Goal: Task Accomplishment & Management: Complete application form

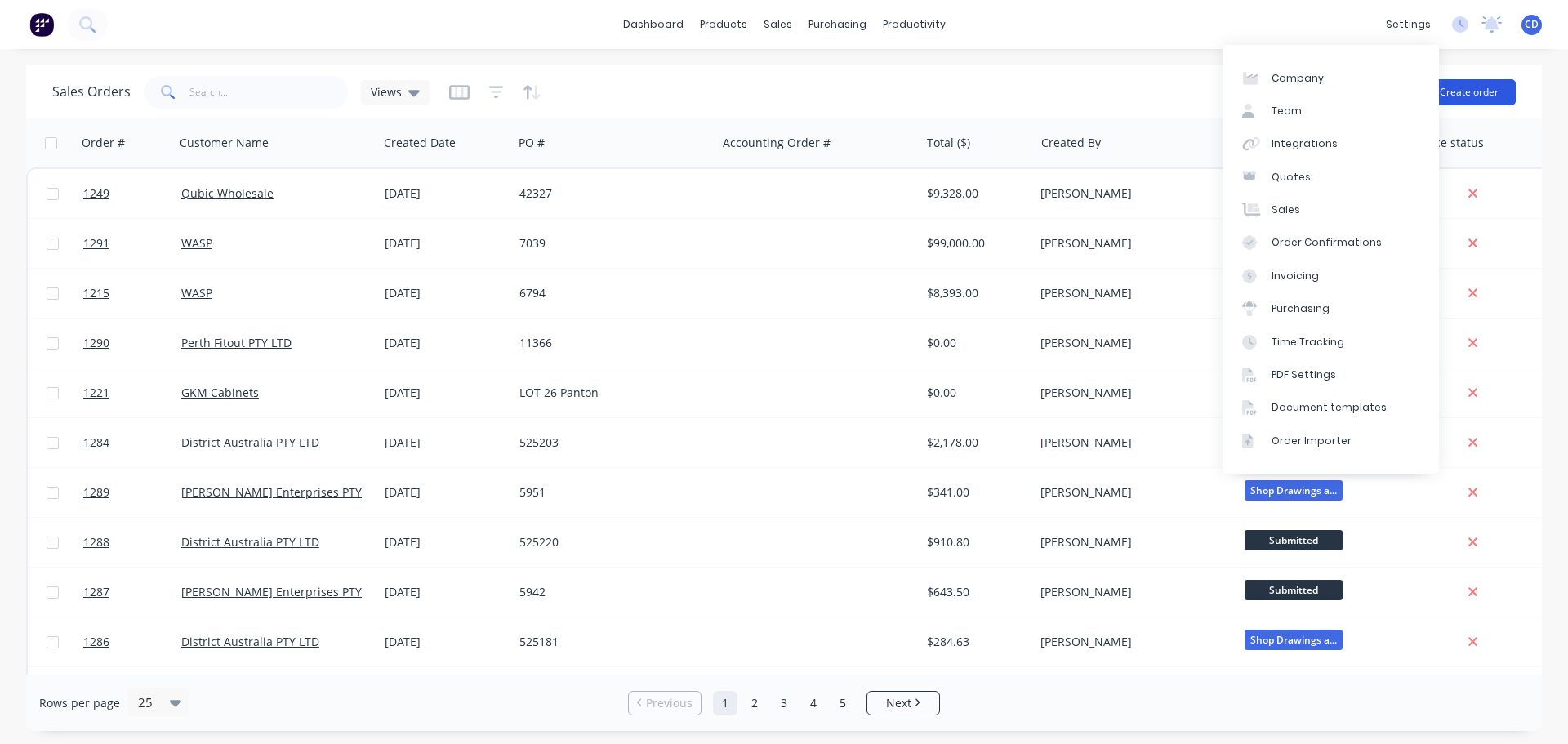
click at [1463, 90] on button "Create order" at bounding box center [1469, 91] width 93 height 26
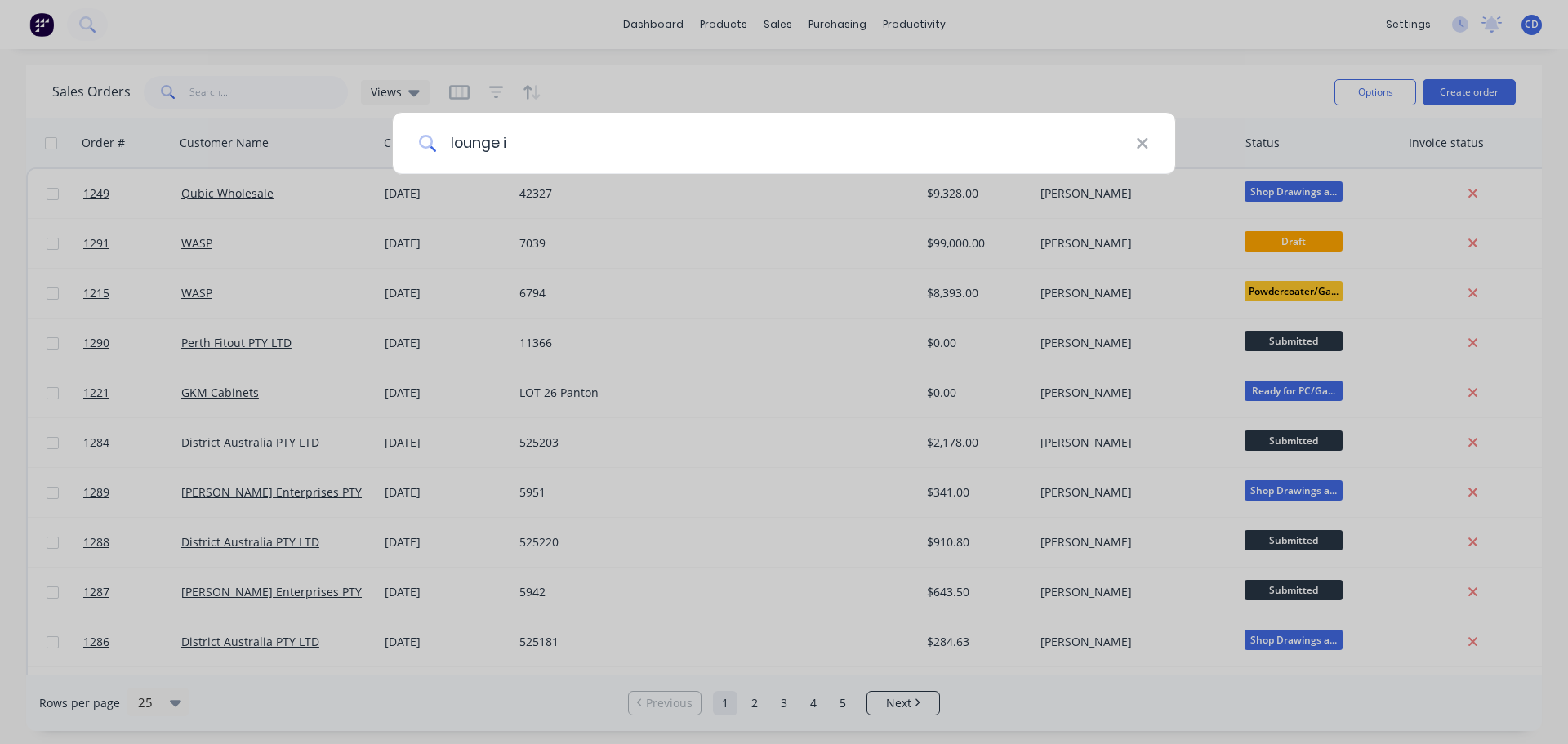
type input "lounge in"
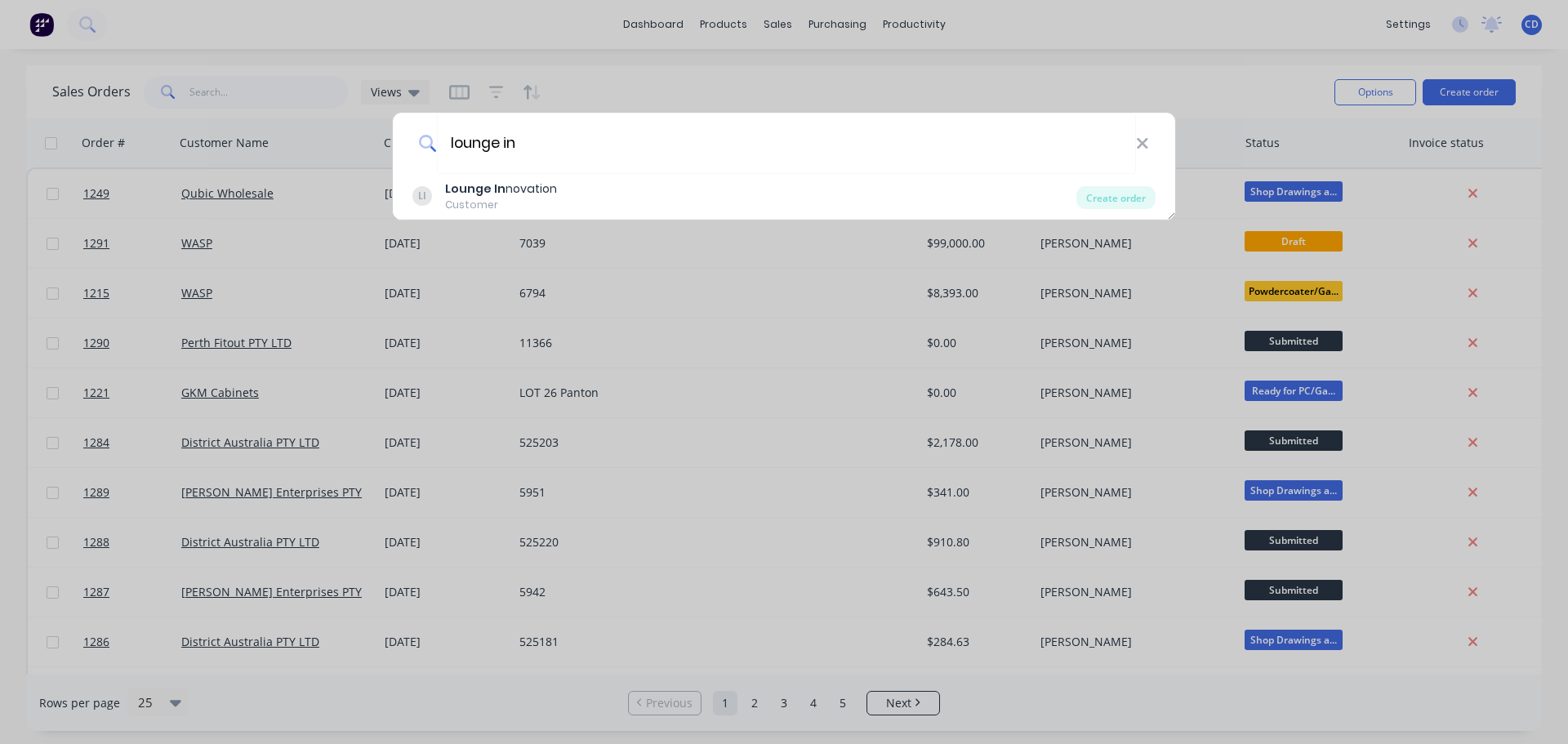
click at [550, 204] on div "LI Lounge In novation Customer" at bounding box center [744, 197] width 664 height 32
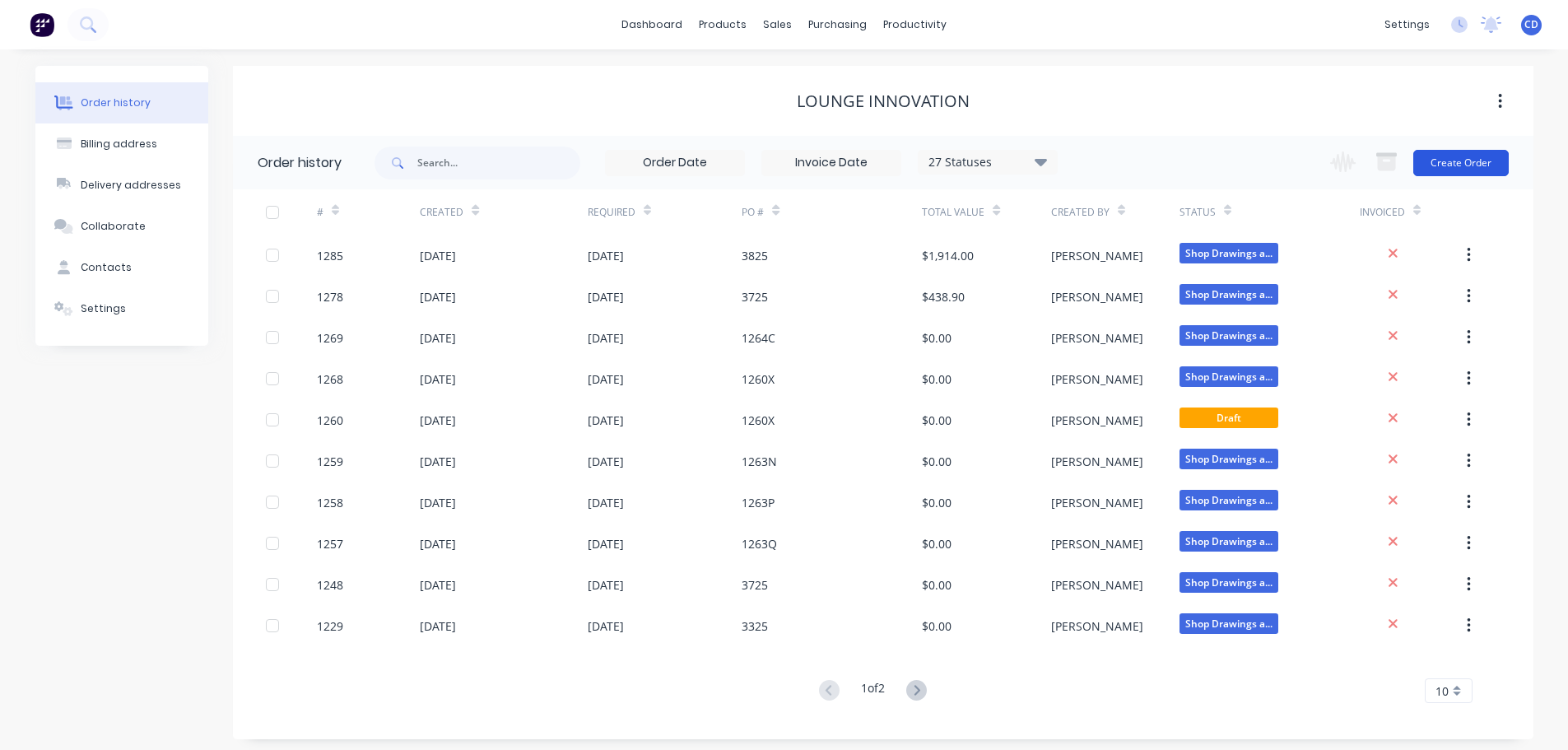
click at [1461, 172] on button "Create Order" at bounding box center [1461, 163] width 96 height 26
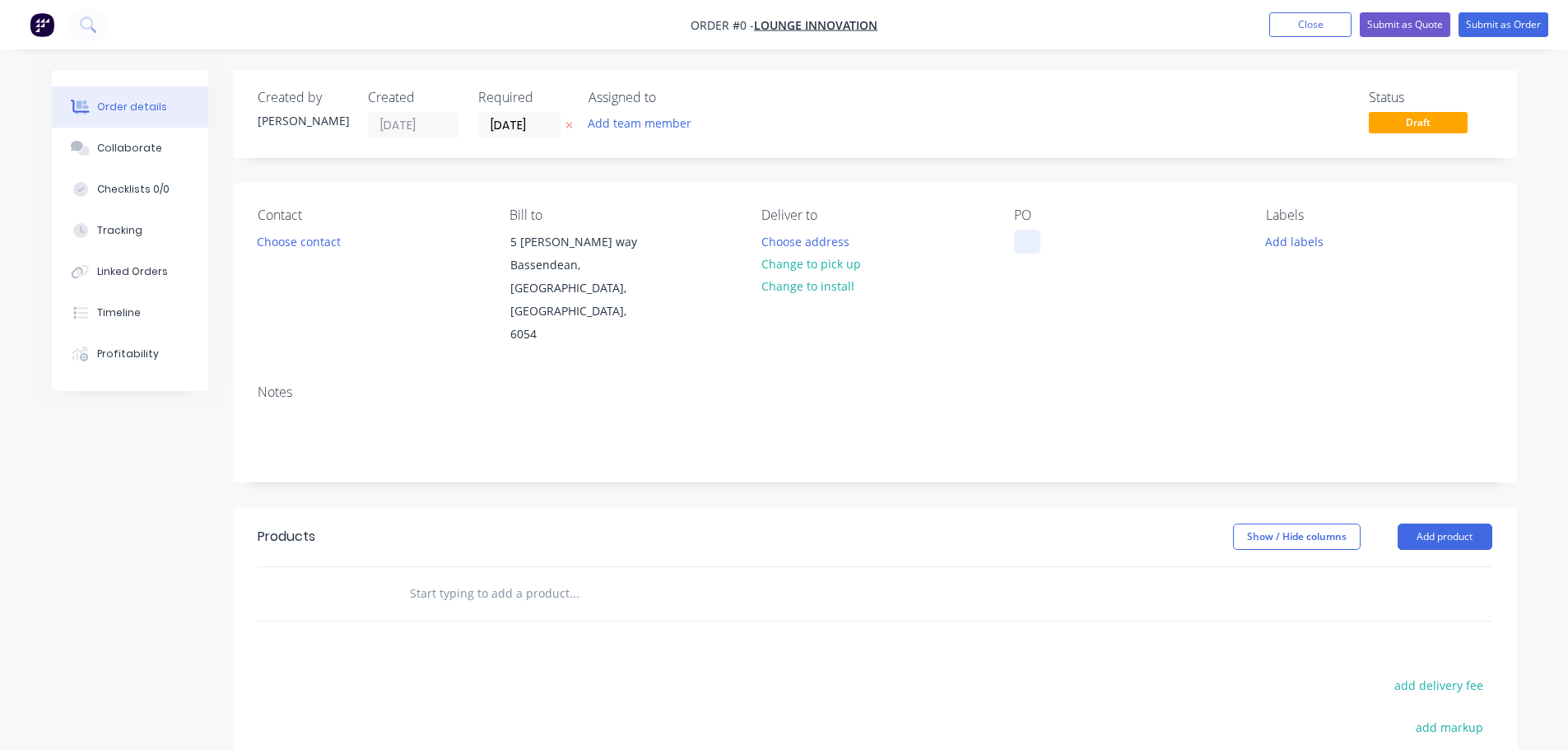
click at [1034, 242] on div at bounding box center [1027, 241] width 26 height 24
paste div
click at [522, 131] on div "Order details Collaborate Checklists 0/0 Tracking Linked Orders Timeline Profit…" at bounding box center [784, 555] width 1498 height 972
click at [533, 125] on input "[DATE]" at bounding box center [519, 125] width 80 height 25
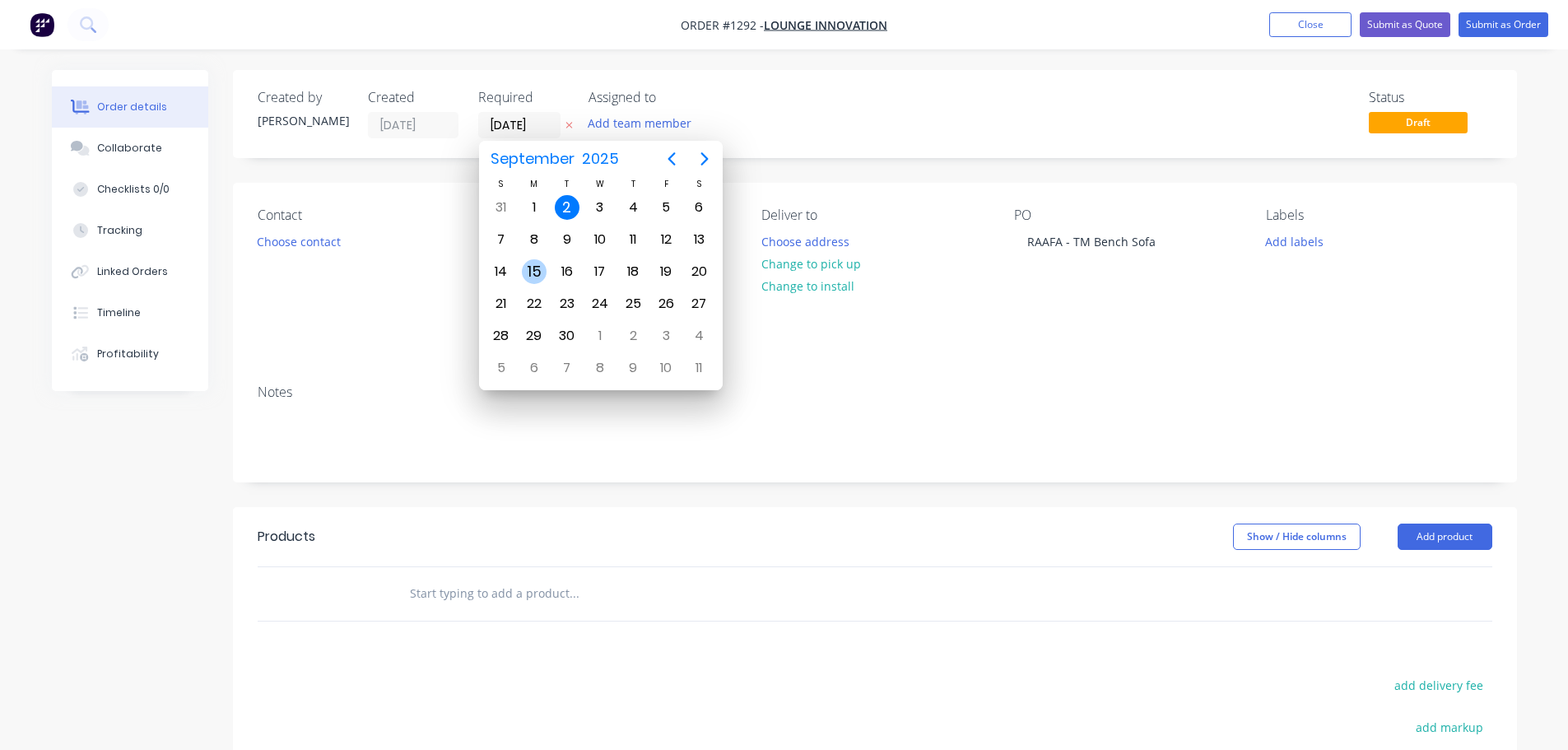
click at [540, 266] on div "15" at bounding box center [534, 272] width 25 height 25
type input "[DATE]"
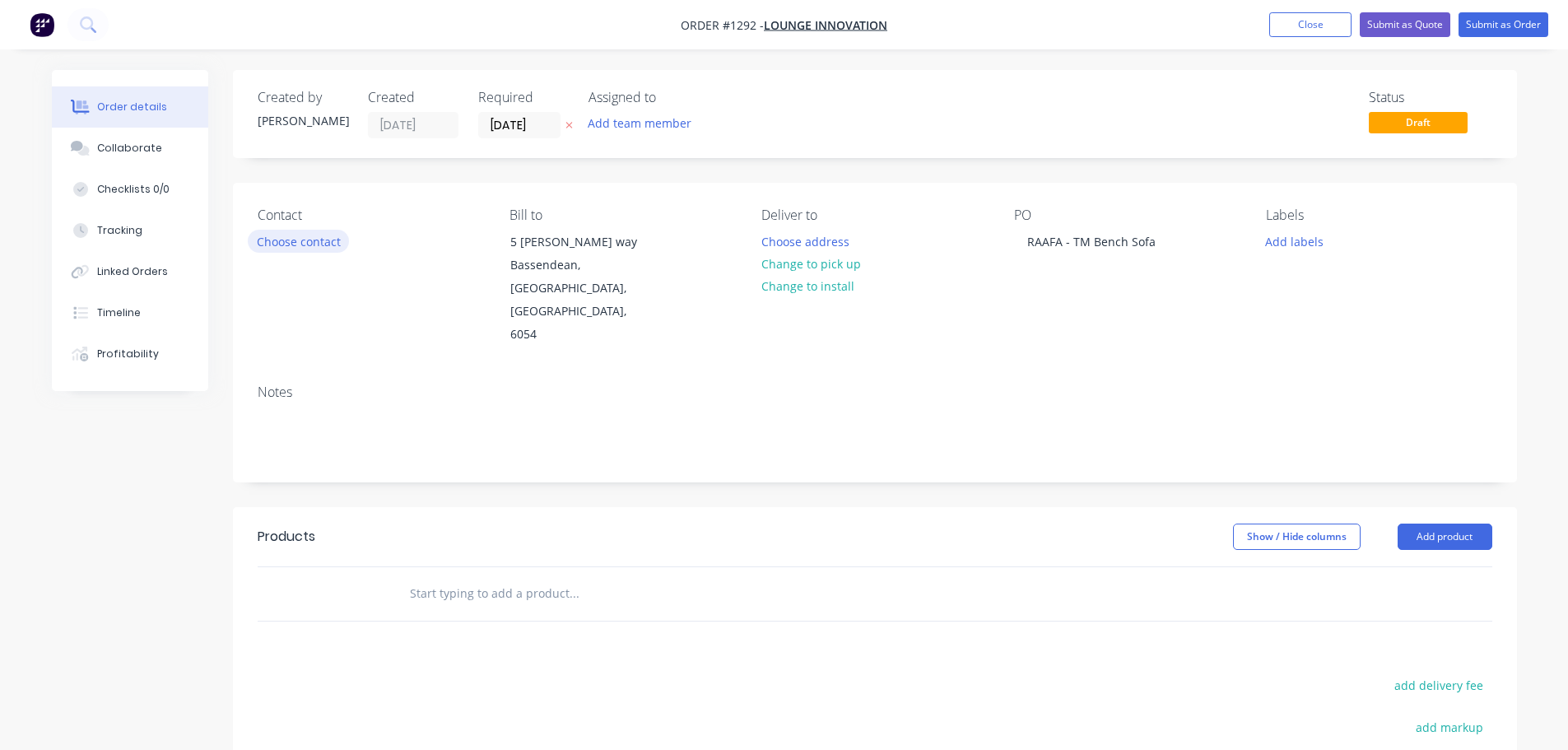
click at [289, 236] on button "Choose contact" at bounding box center [298, 240] width 101 height 22
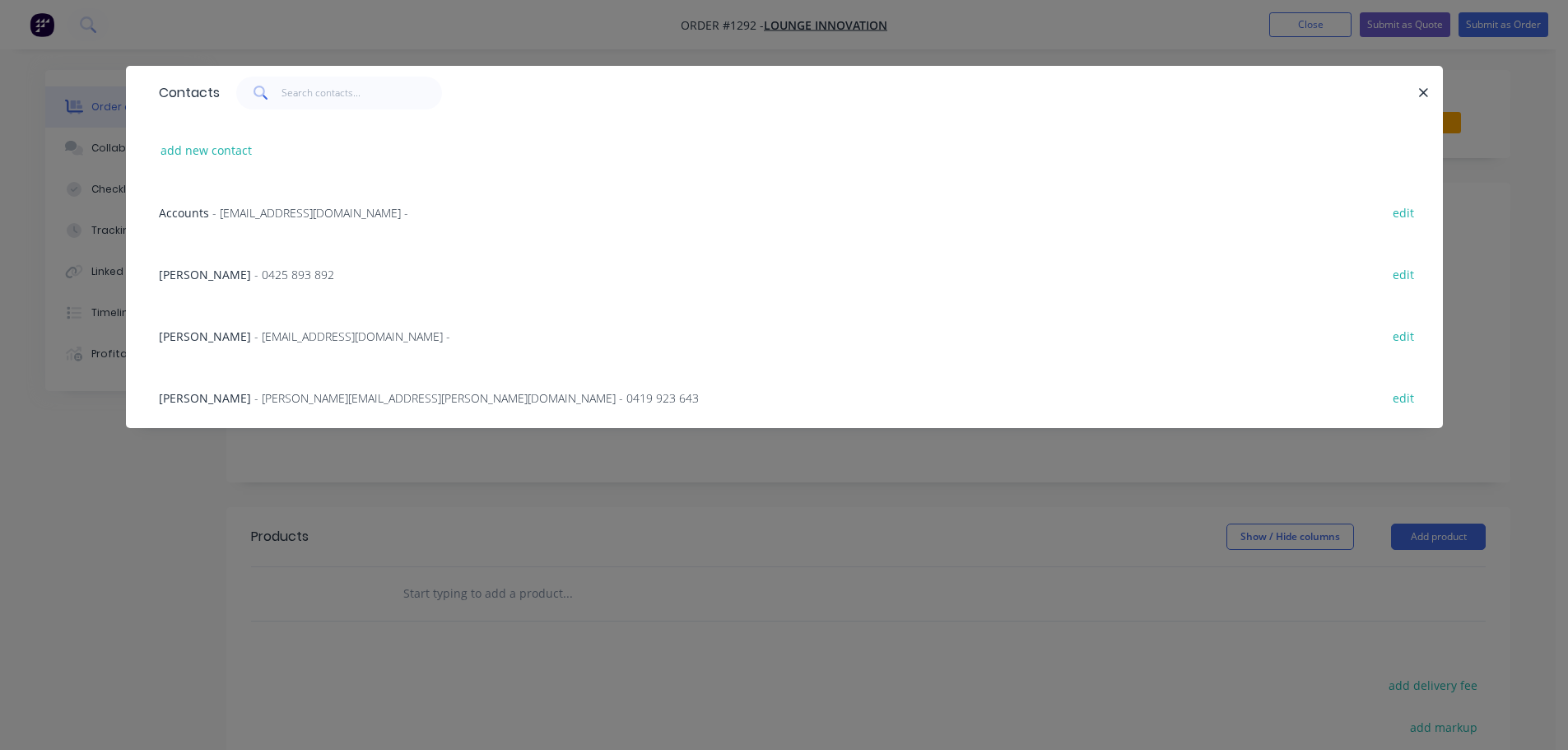
click at [255, 274] on span "- 0425 893 892" at bounding box center [294, 274] width 80 height 16
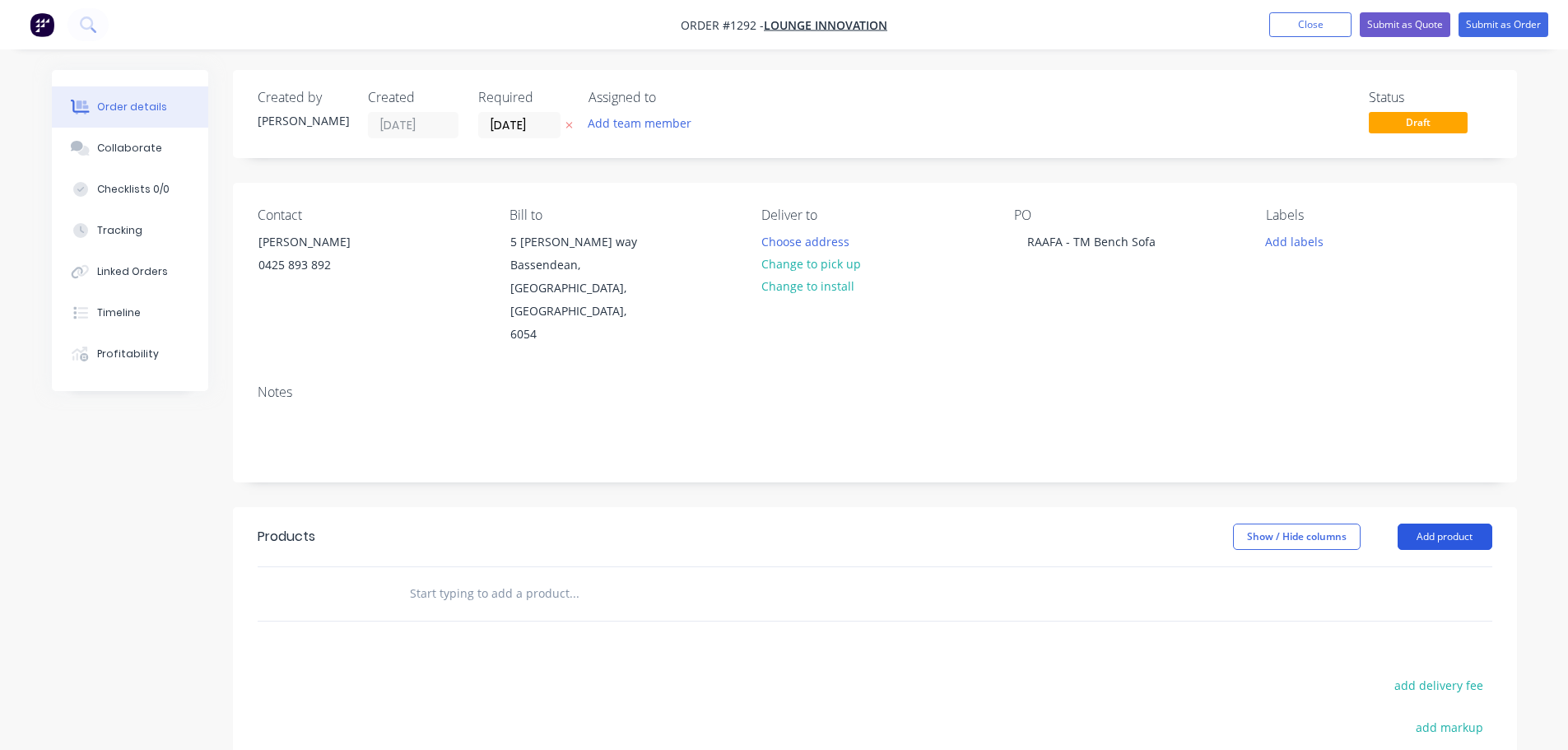
click at [1422, 524] on button "Add product" at bounding box center [1445, 536] width 95 height 26
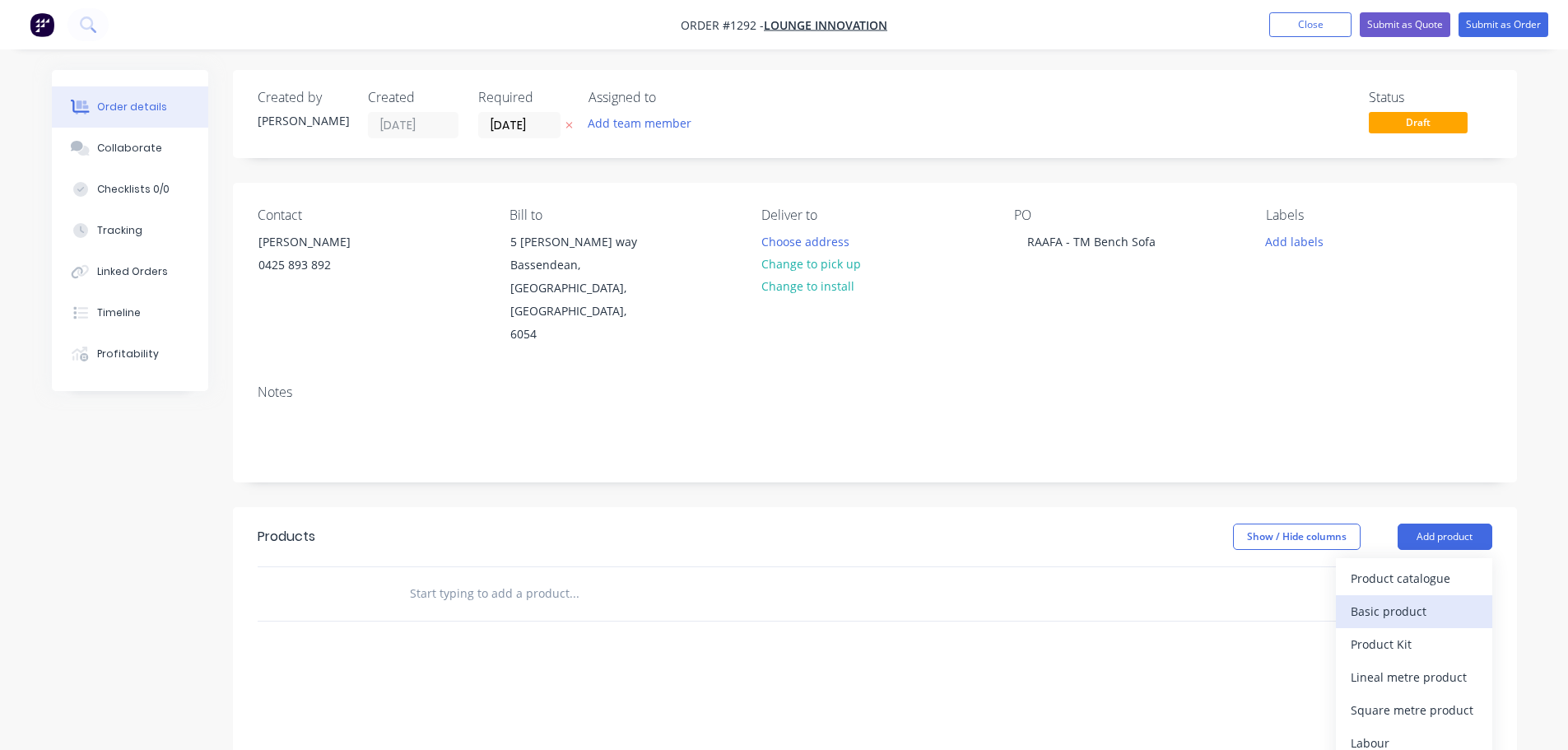
click at [1396, 600] on div "Basic product" at bounding box center [1414, 611] width 127 height 24
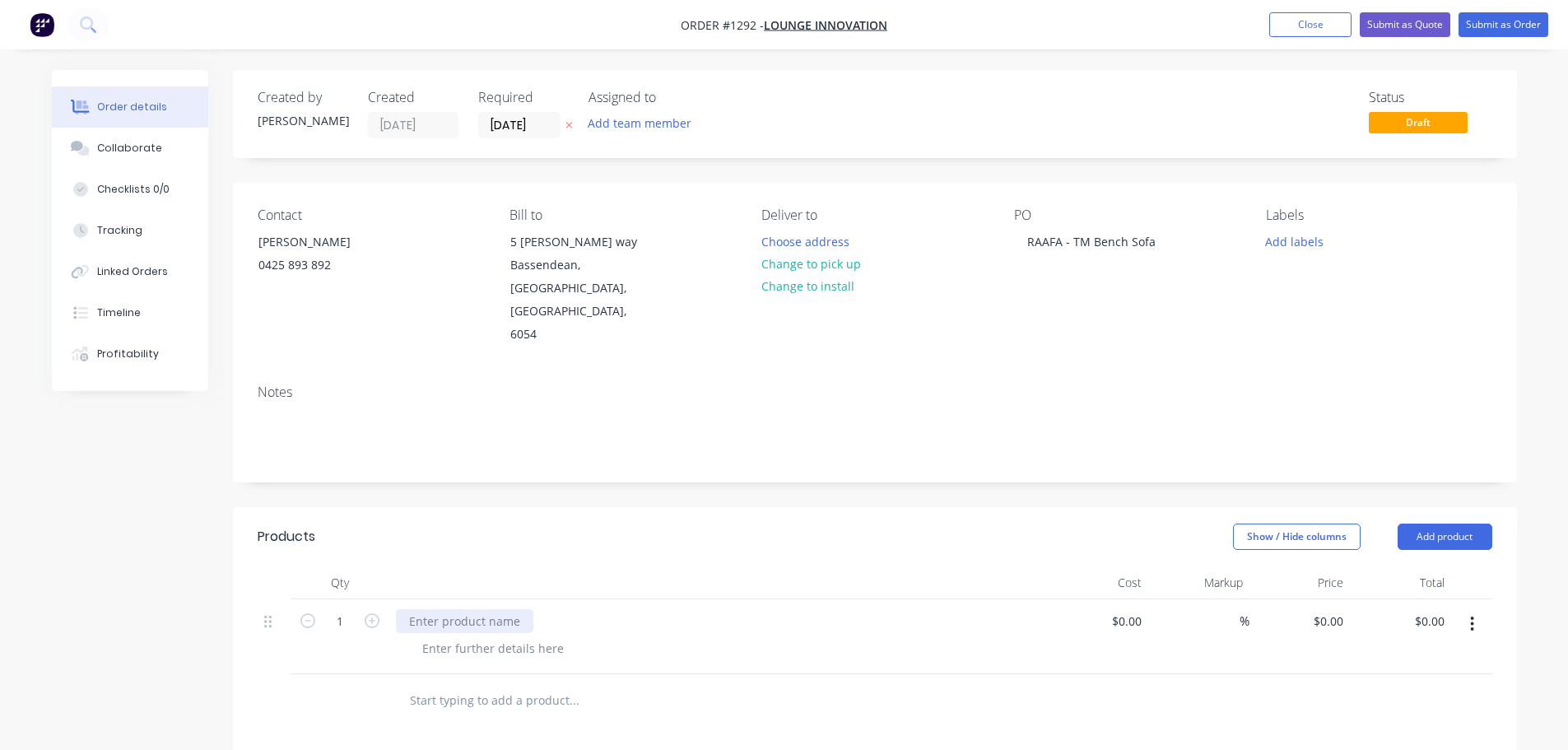
click at [465, 610] on div at bounding box center [465, 621] width 138 height 24
click at [466, 636] on div at bounding box center [493, 648] width 168 height 24
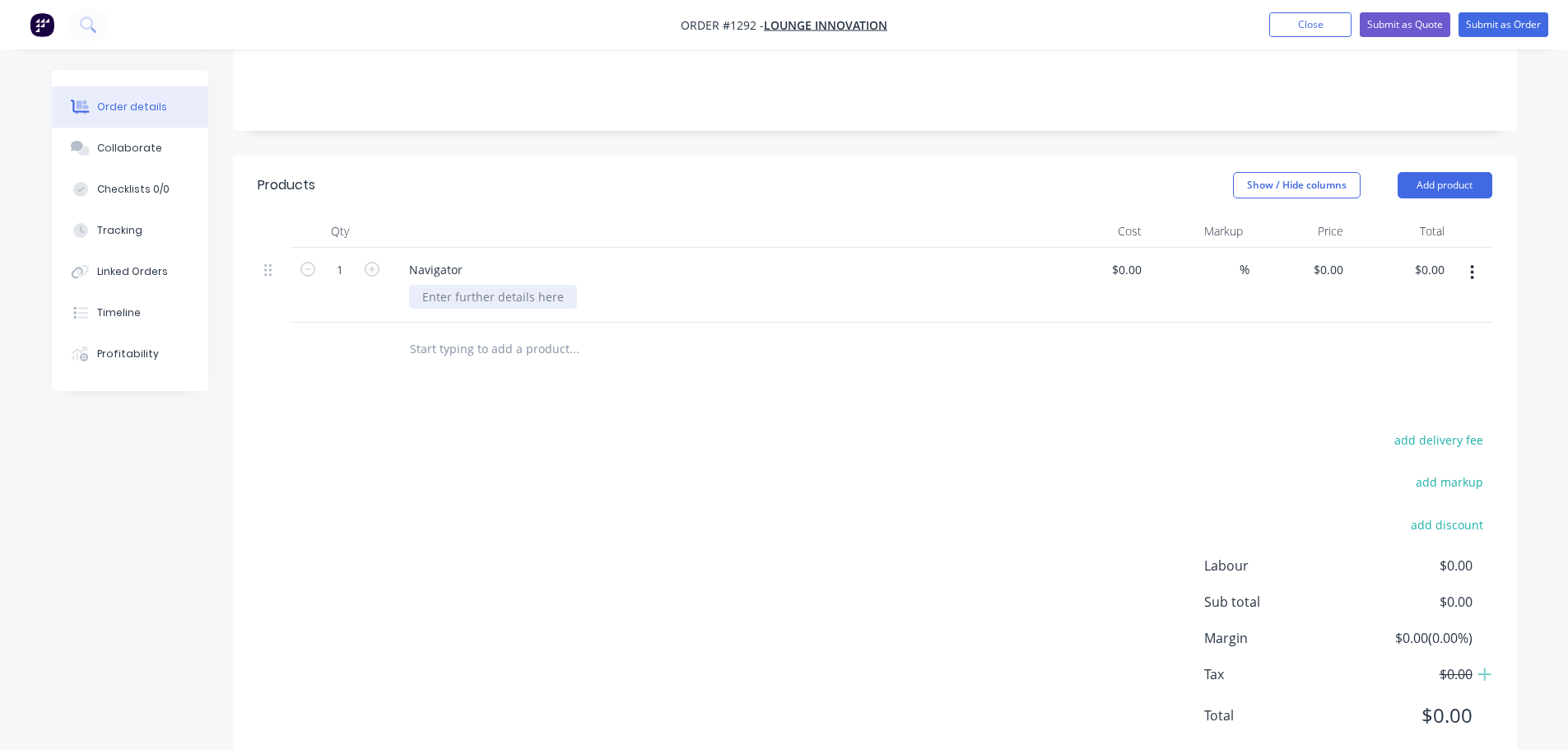
click at [499, 285] on div at bounding box center [493, 297] width 168 height 24
click at [612, 285] on div "special height of 230 mm" at bounding box center [725, 297] width 633 height 24
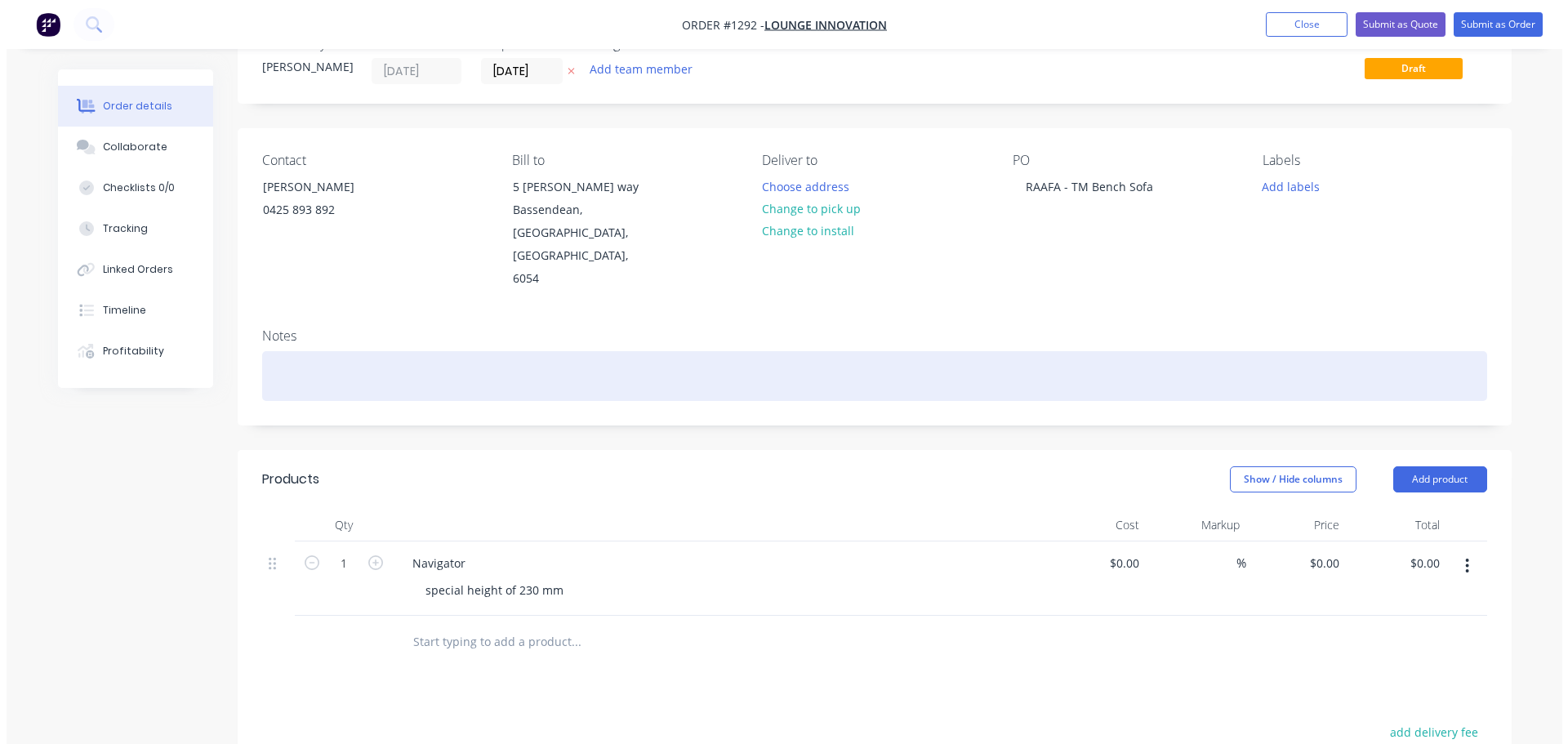
scroll to position [0, 0]
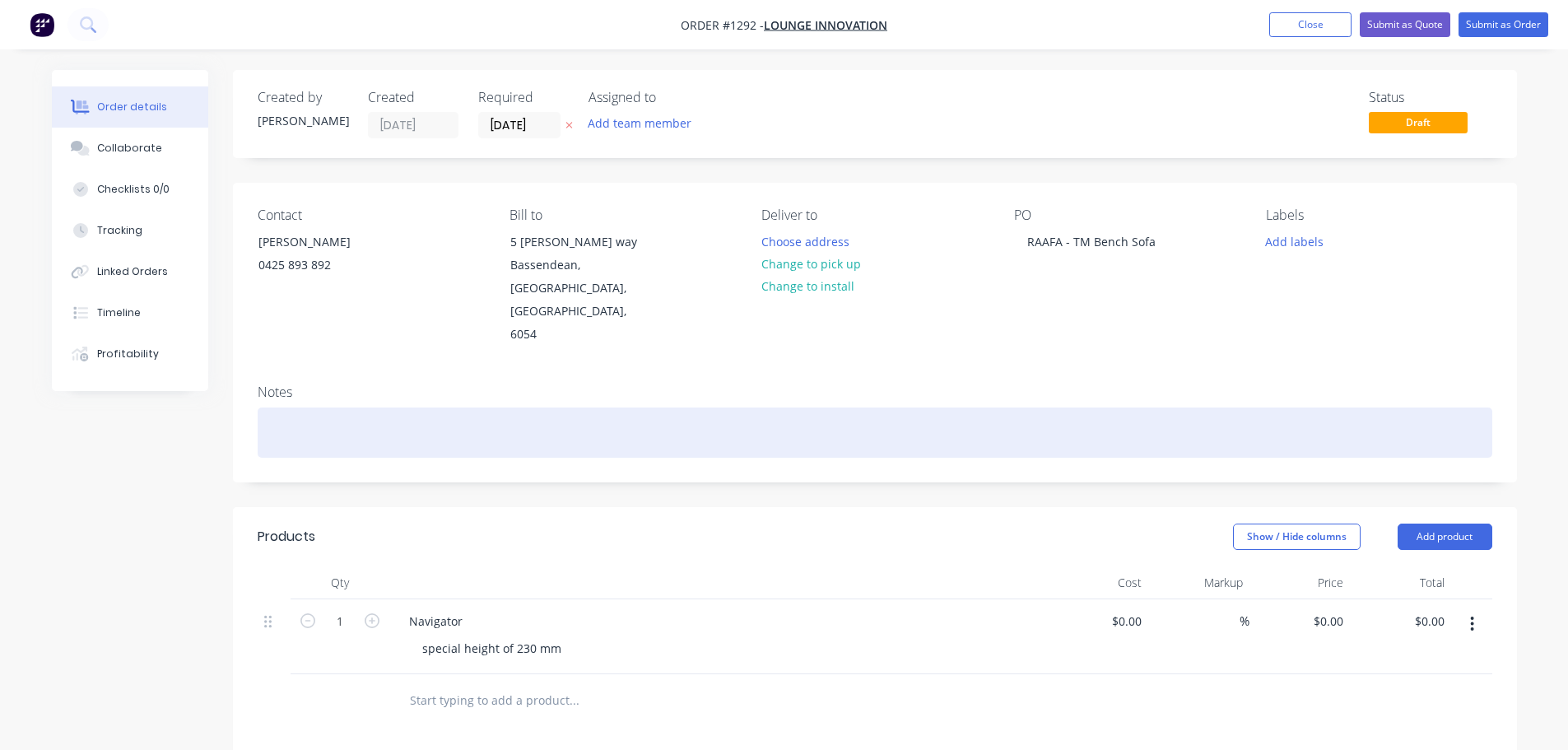
click at [419, 408] on div at bounding box center [875, 433] width 1235 height 50
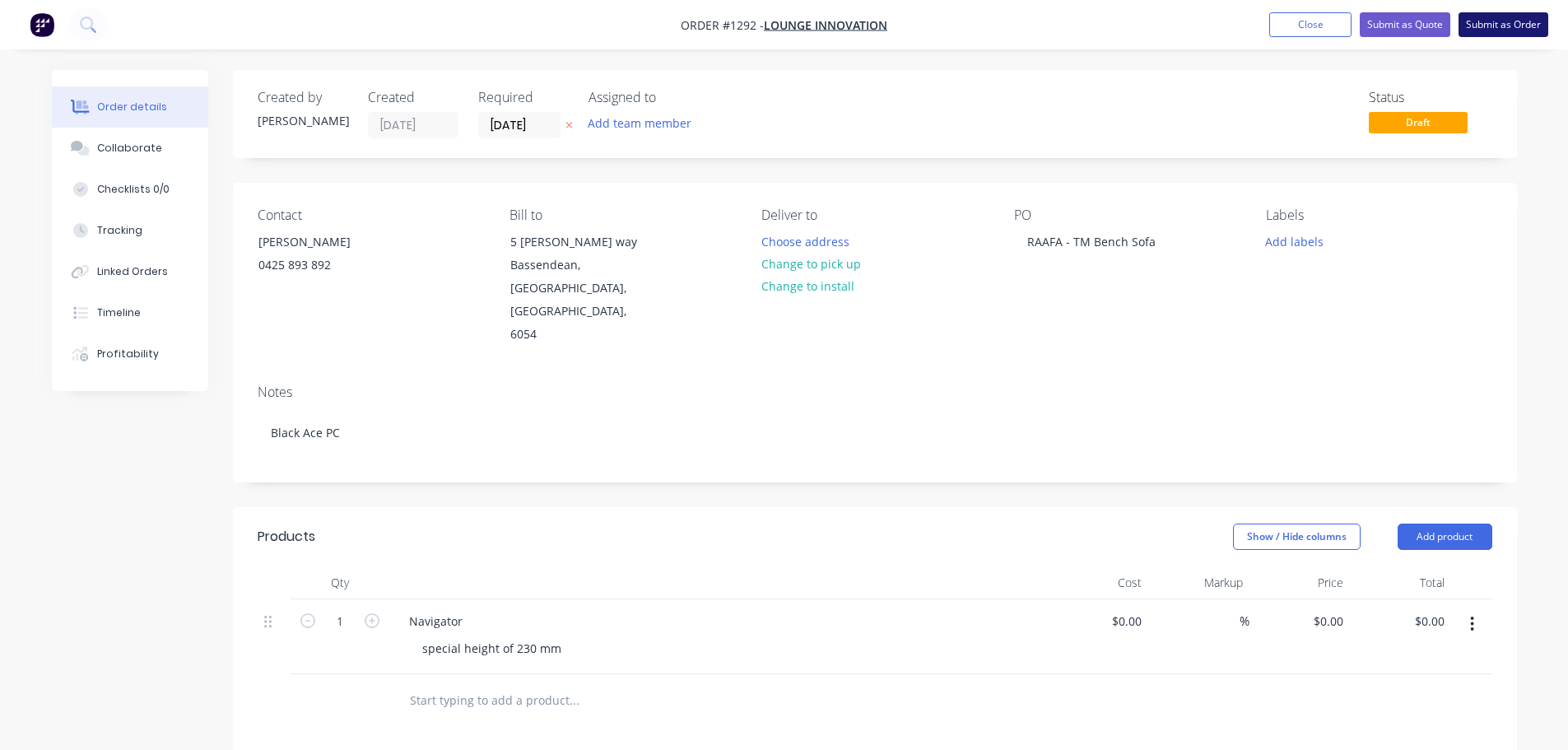
click at [1490, 29] on button "Submit as Order" at bounding box center [1503, 25] width 89 height 25
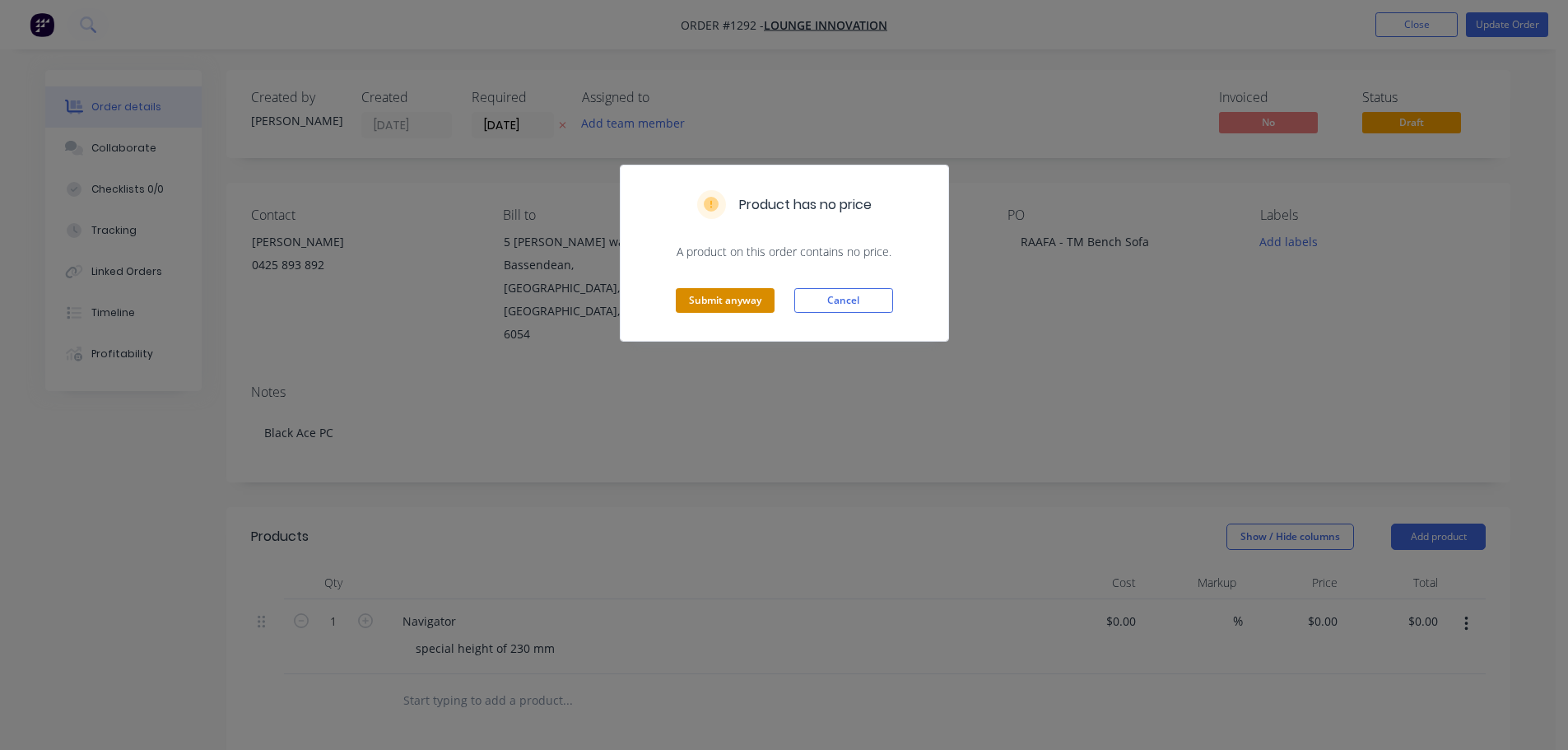
click at [739, 298] on button "Submit anyway" at bounding box center [725, 300] width 99 height 25
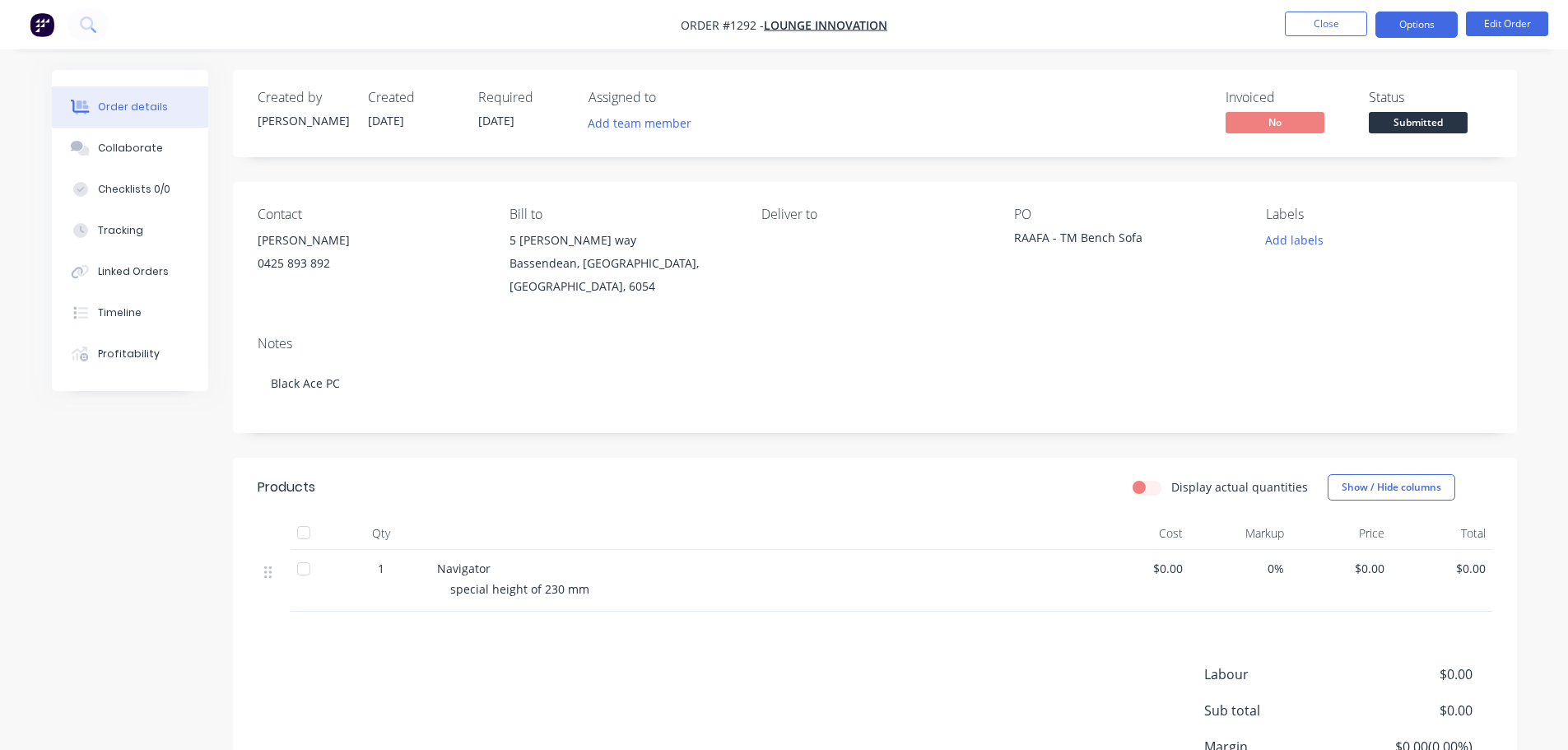
click at [1414, 23] on button "Options" at bounding box center [1416, 24] width 82 height 26
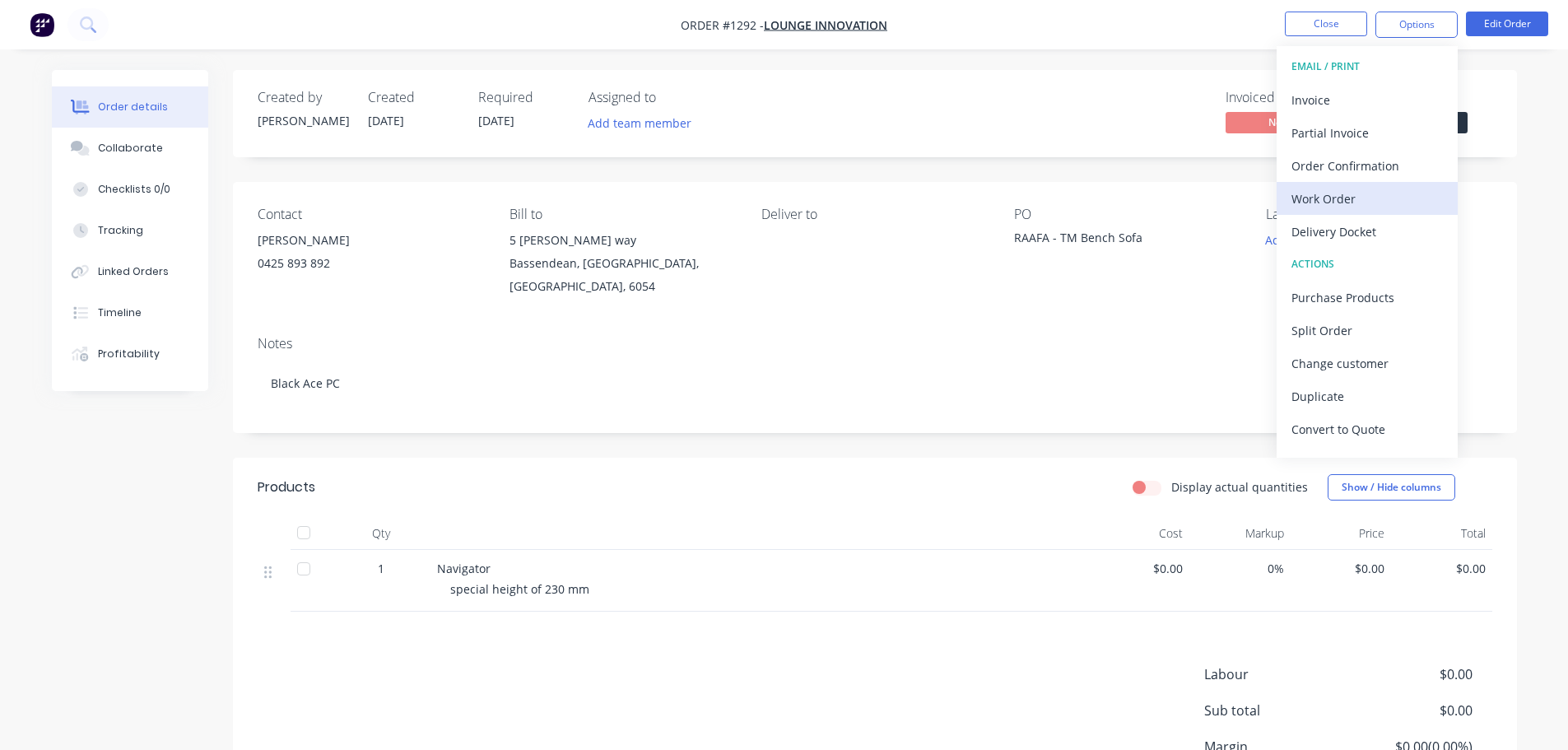
click at [1327, 204] on div "Work Order" at bounding box center [1367, 198] width 152 height 24
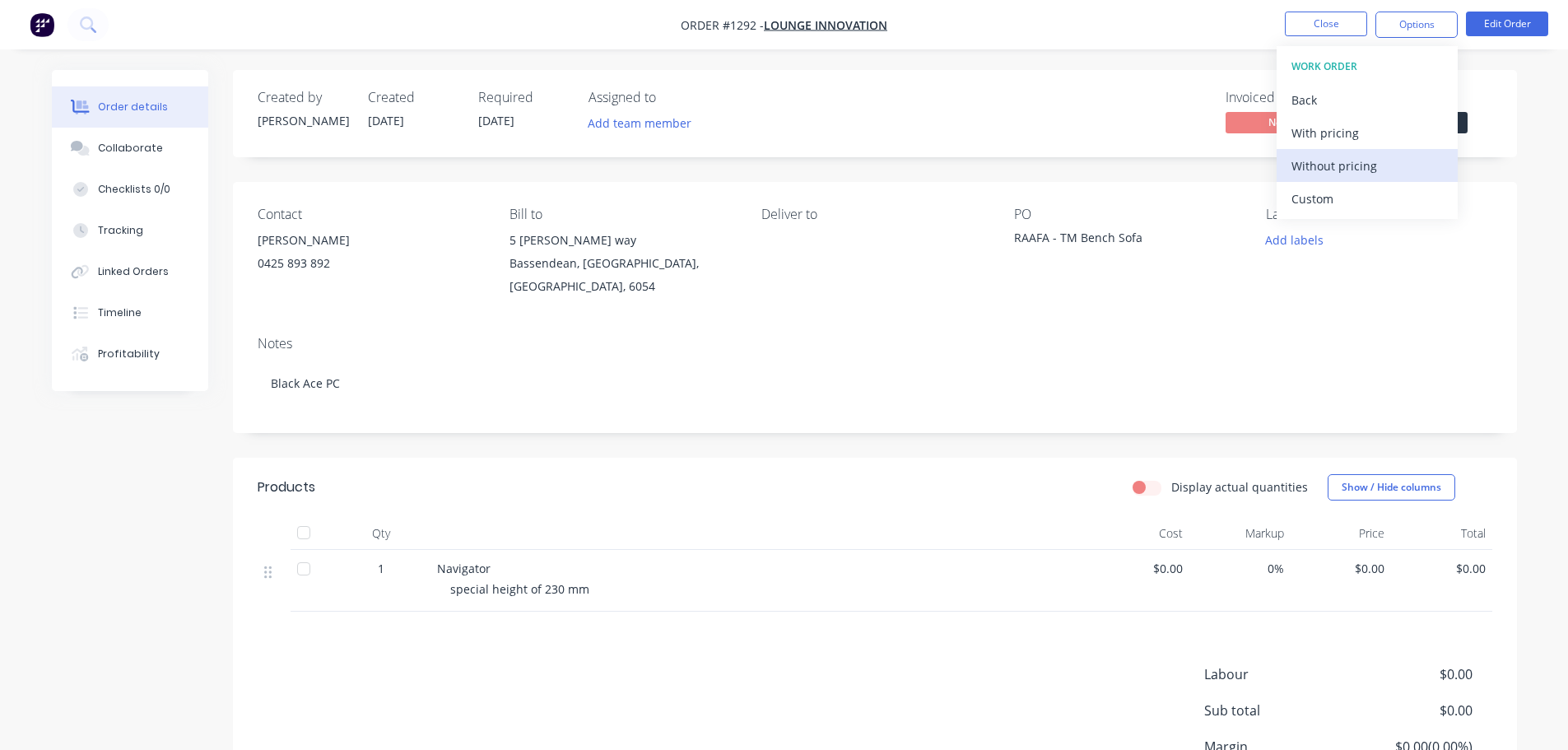
click at [1352, 162] on div "Without pricing" at bounding box center [1367, 165] width 152 height 24
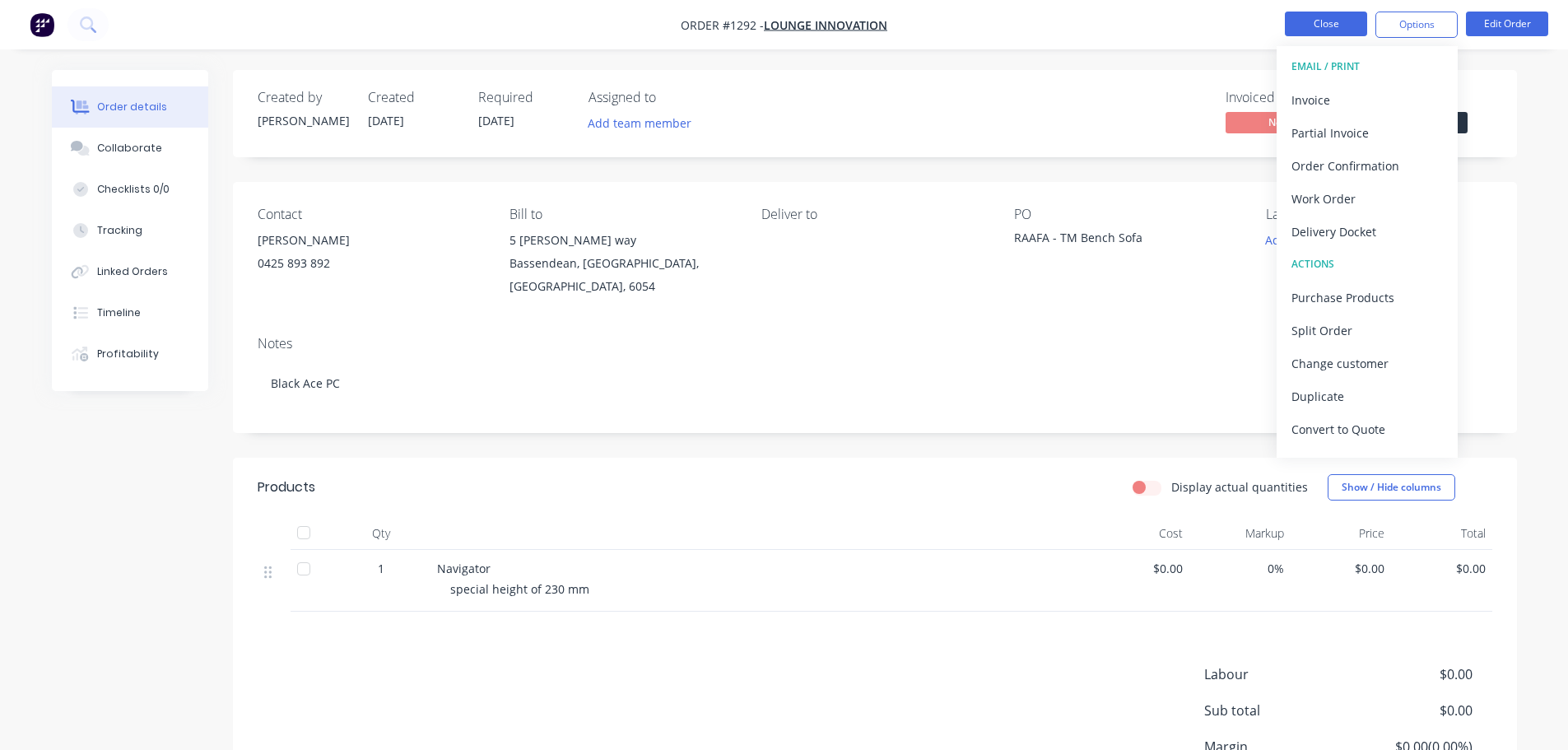
click at [1317, 21] on button "Close" at bounding box center [1326, 24] width 82 height 25
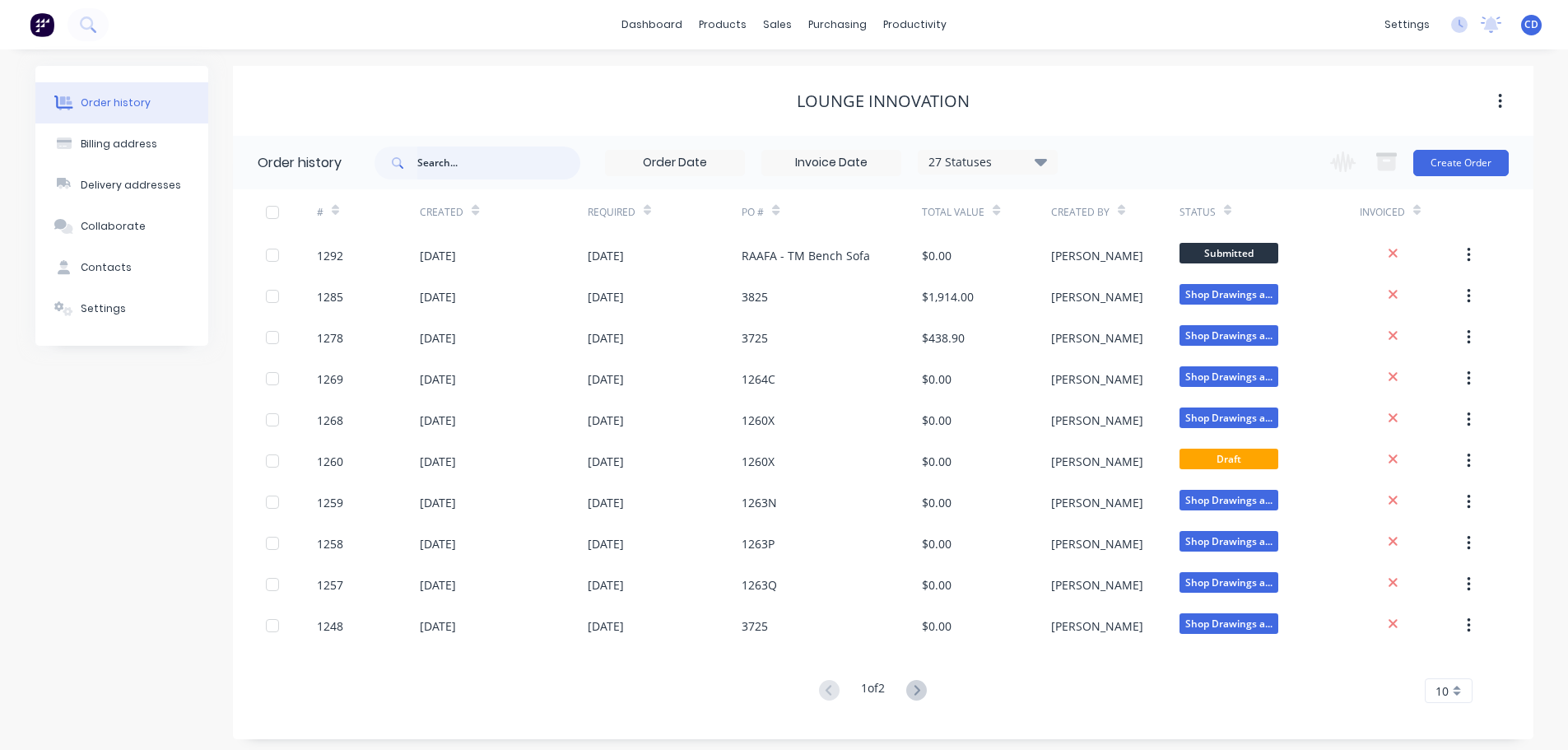
click at [453, 173] on input "text" at bounding box center [499, 163] width 163 height 33
type input "renas"
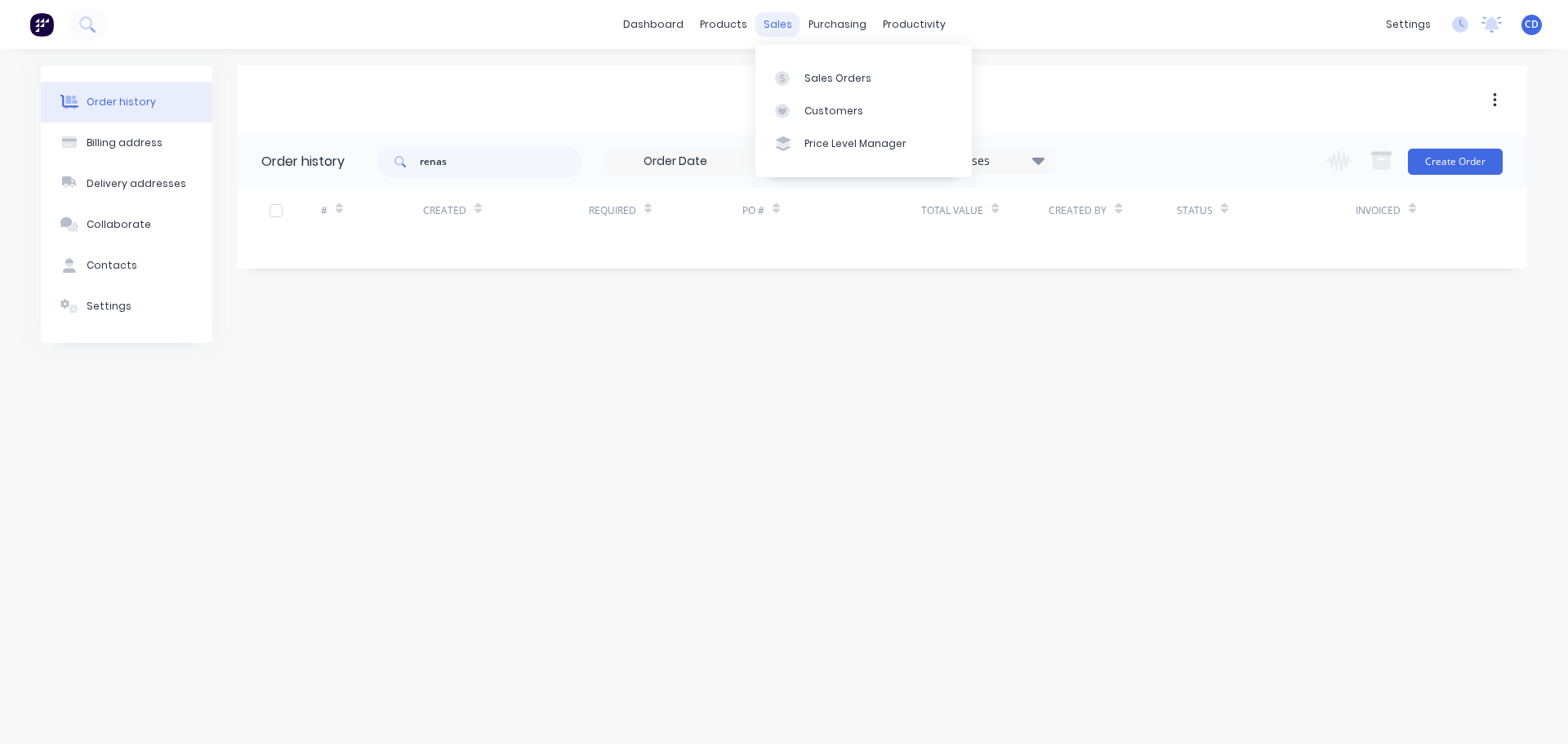
click at [768, 25] on div "sales" at bounding box center [777, 25] width 45 height 25
click at [828, 74] on div "Sales Orders" at bounding box center [838, 78] width 67 height 15
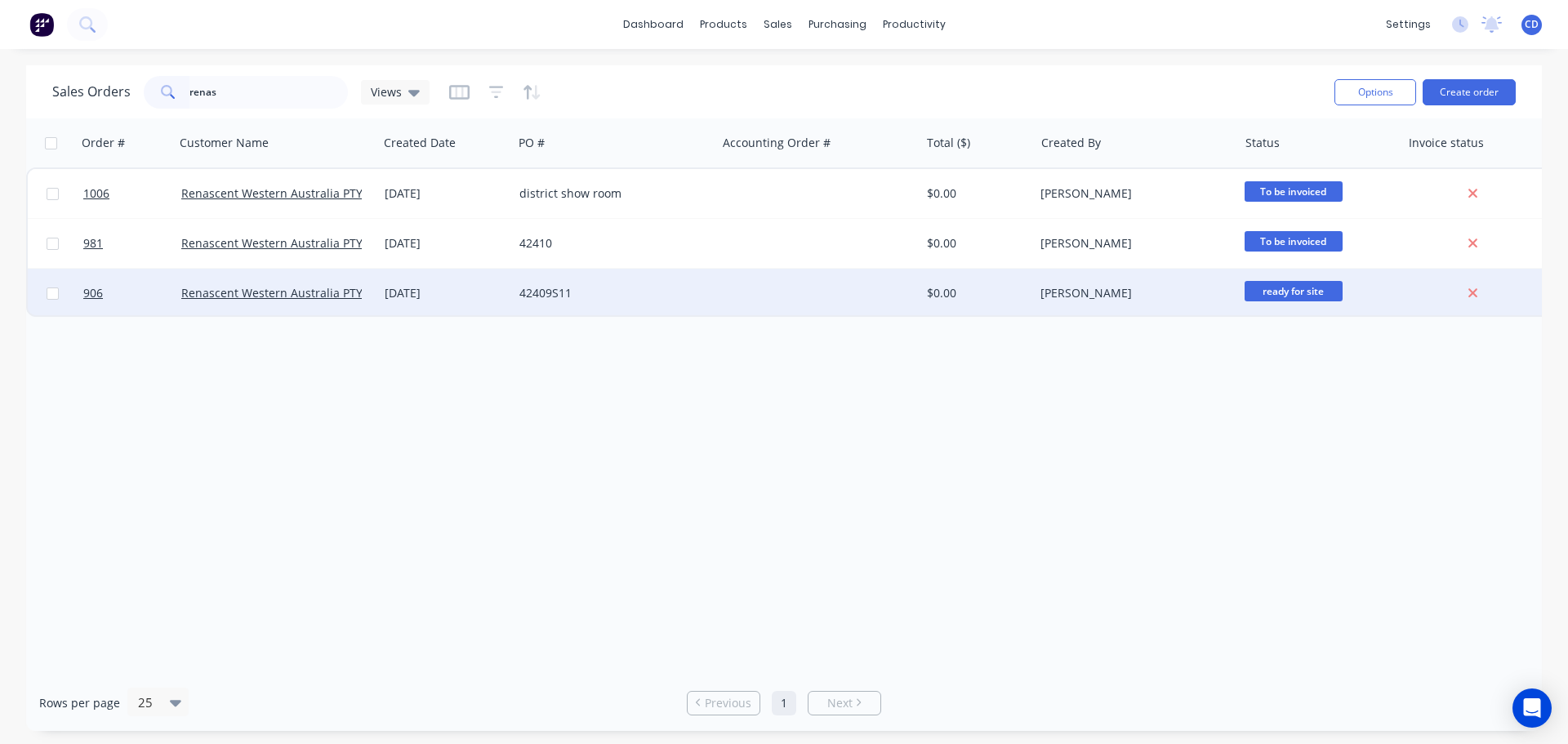
type input "renas"
click at [384, 284] on div "02 Dec 2024" at bounding box center [446, 293] width 135 height 49
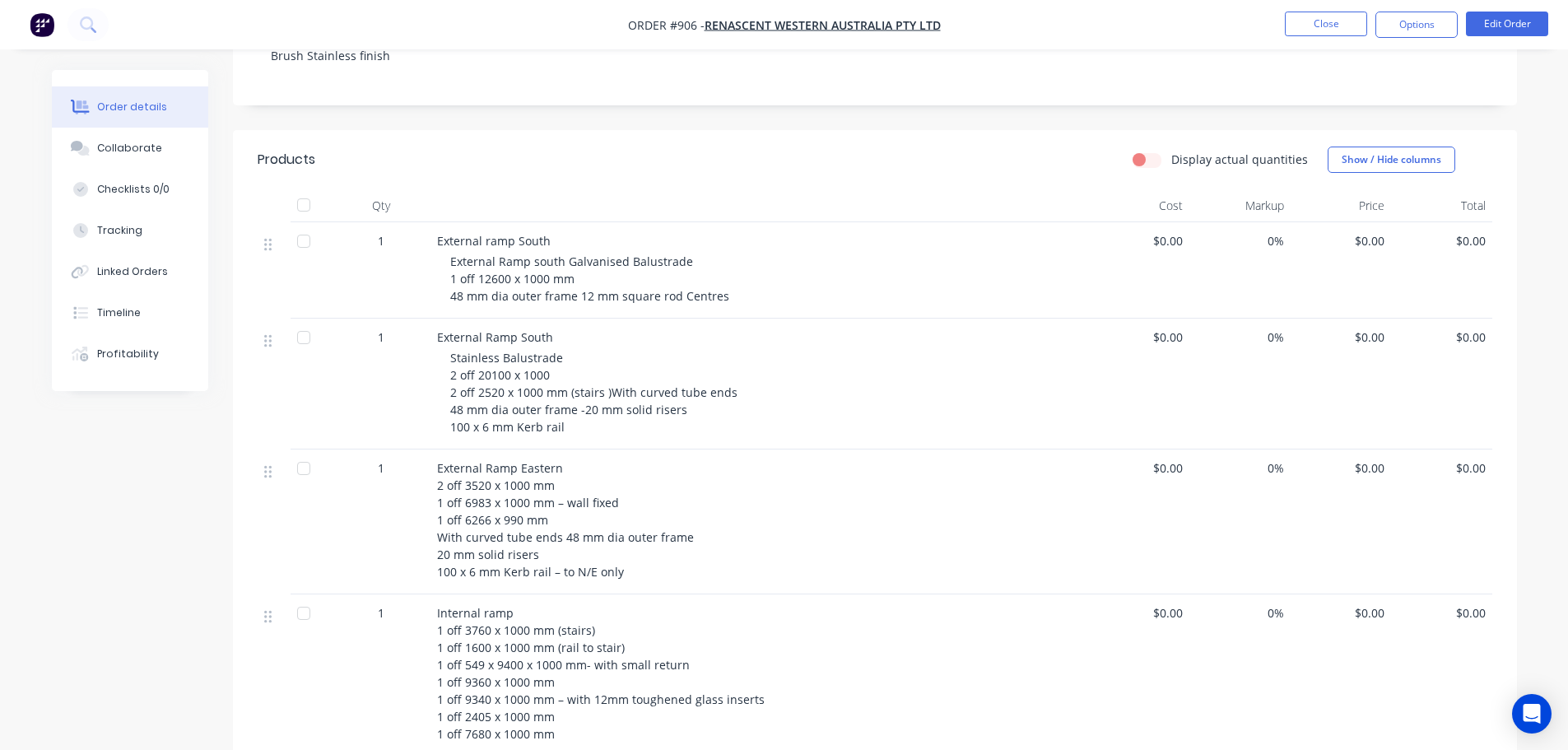
scroll to position [412, 0]
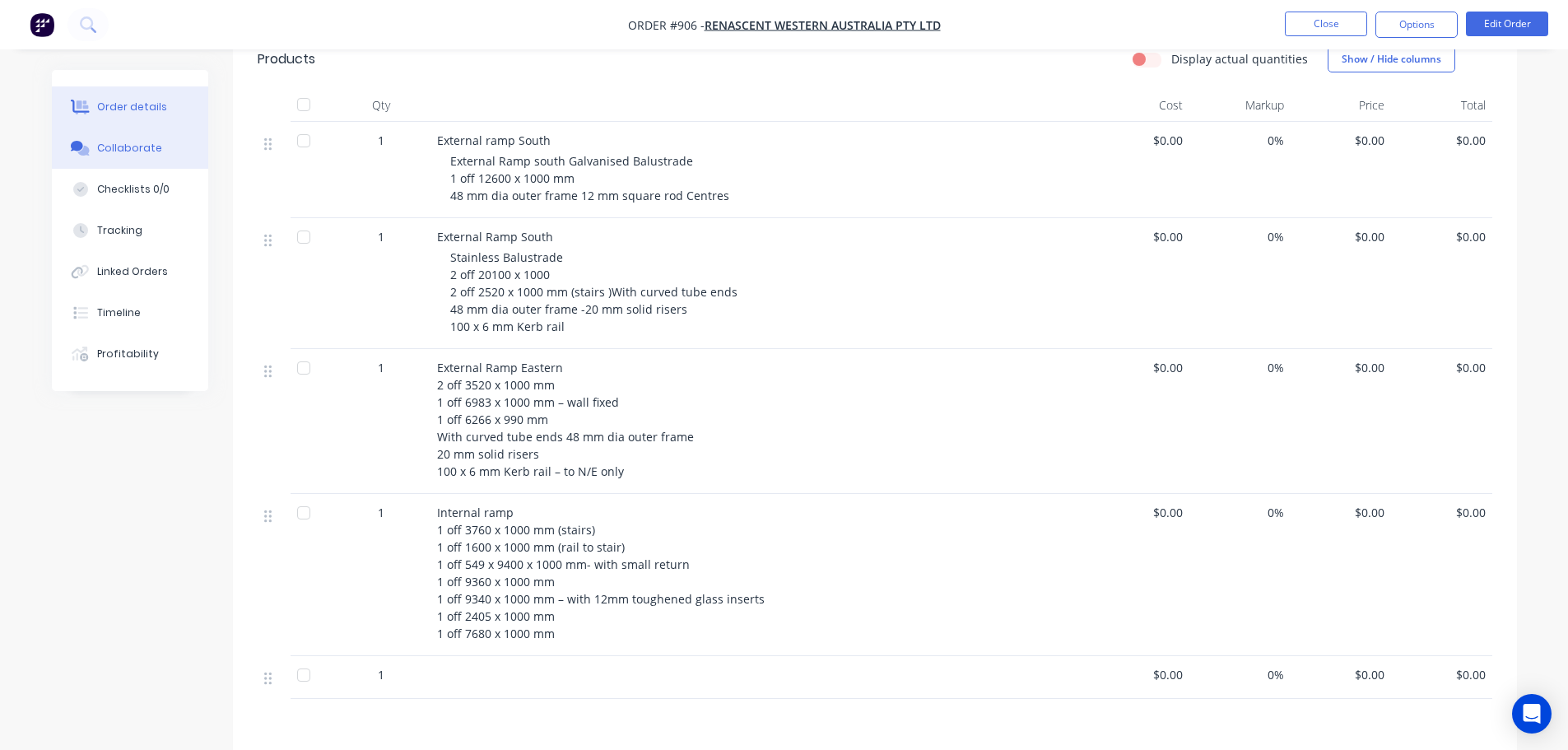
click at [172, 147] on button "Collaborate" at bounding box center [130, 148] width 156 height 41
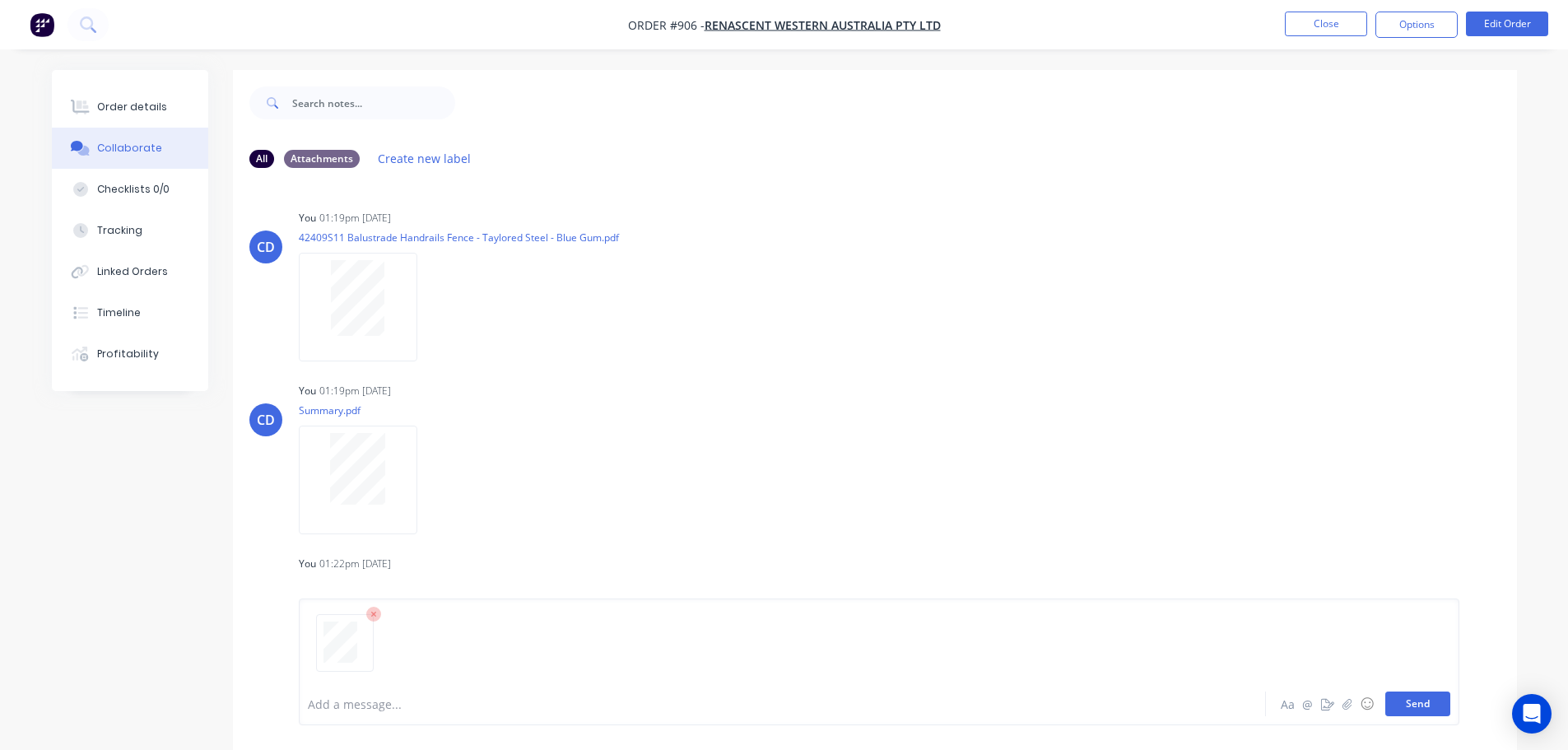
click at [1415, 697] on button "Send" at bounding box center [1417, 704] width 65 height 25
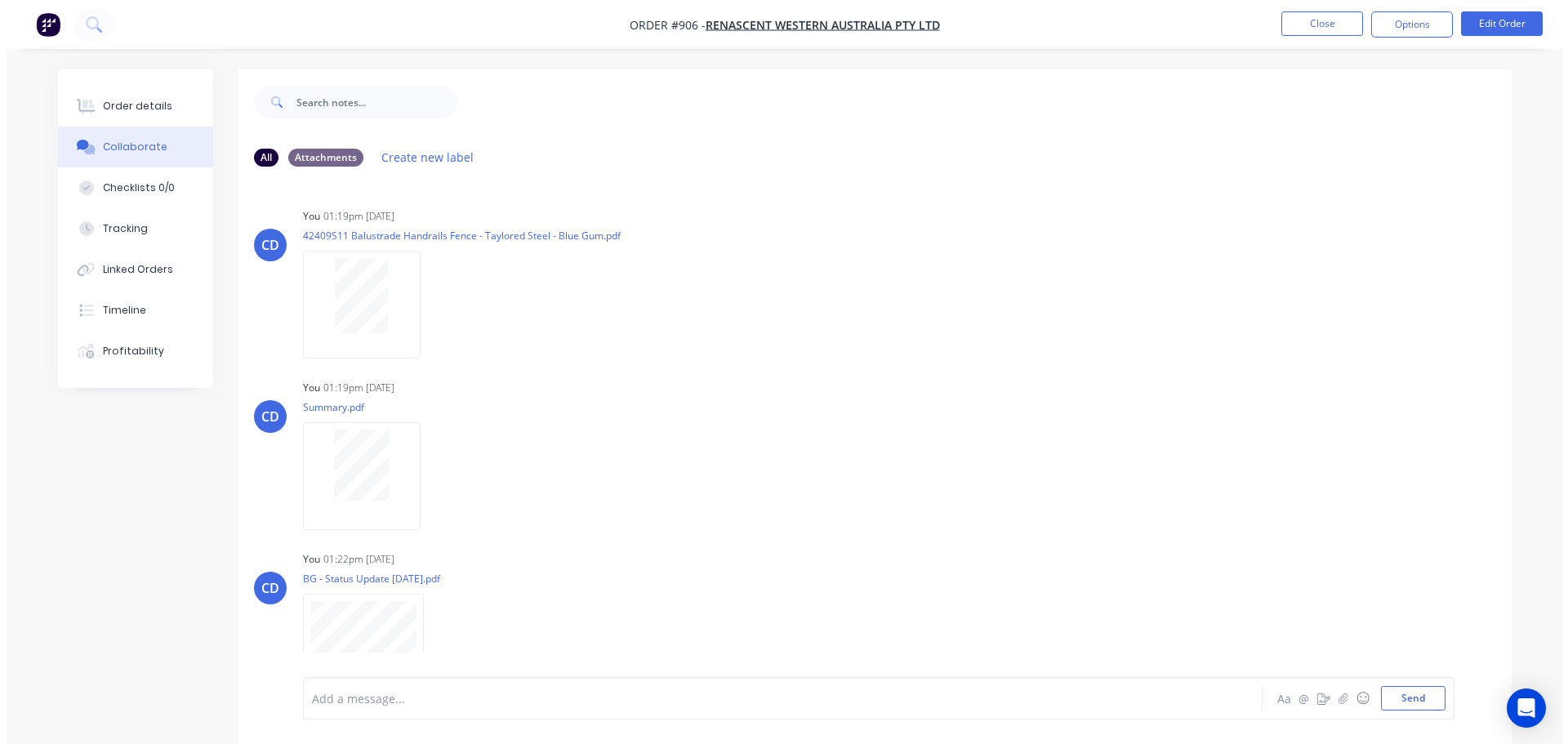
scroll to position [3889, 0]
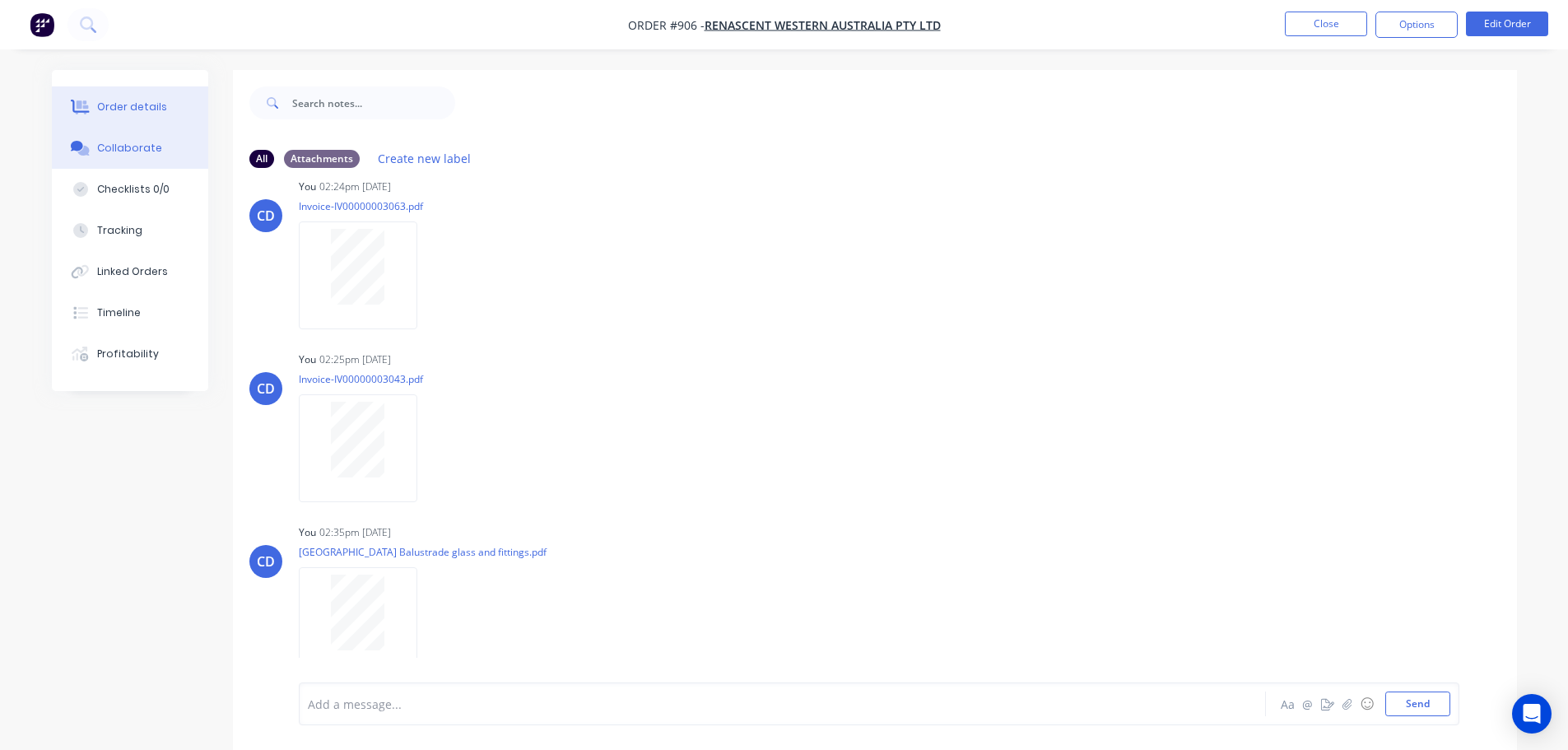
click at [121, 114] on button "Order details" at bounding box center [130, 107] width 156 height 41
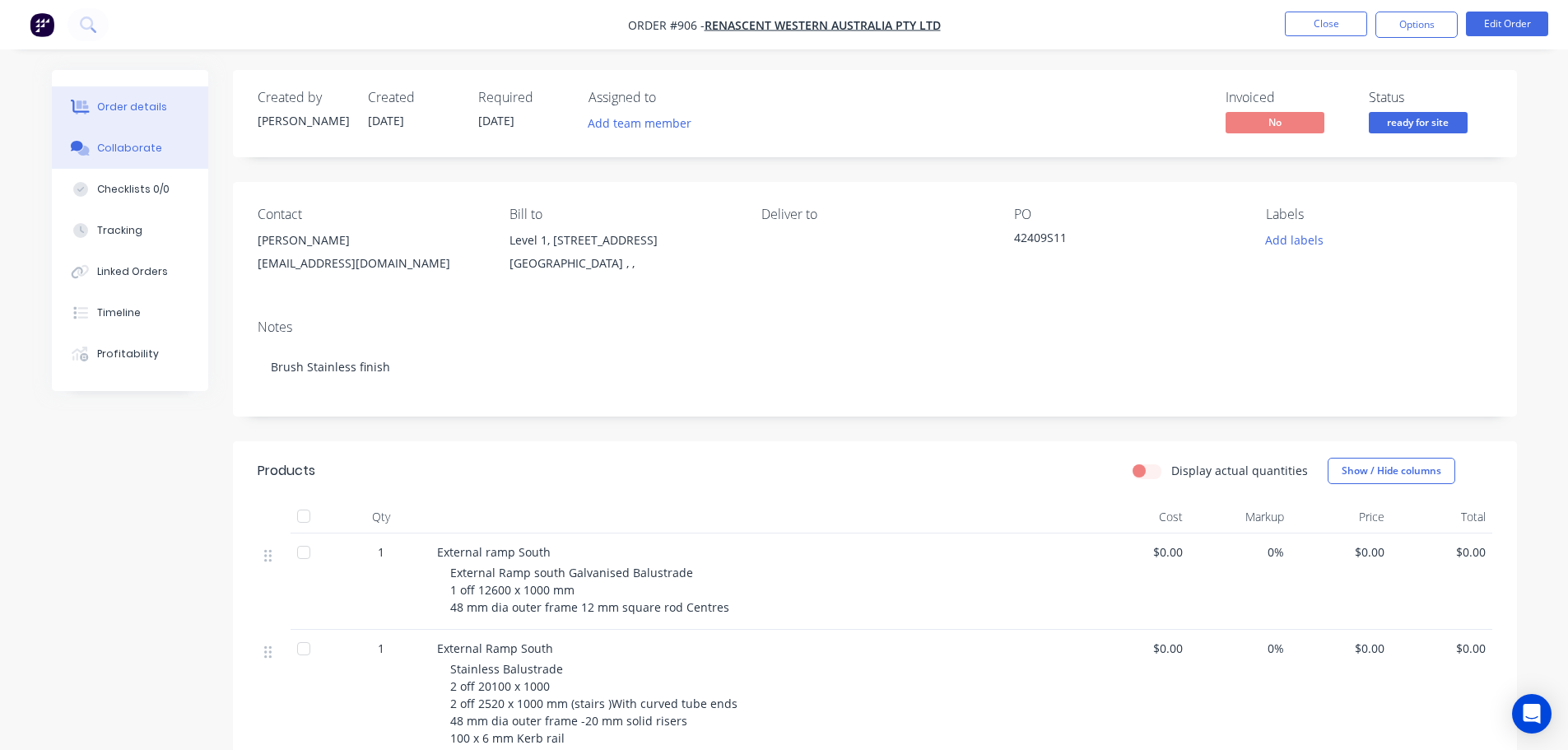
click at [123, 138] on button "Collaborate" at bounding box center [130, 148] width 156 height 41
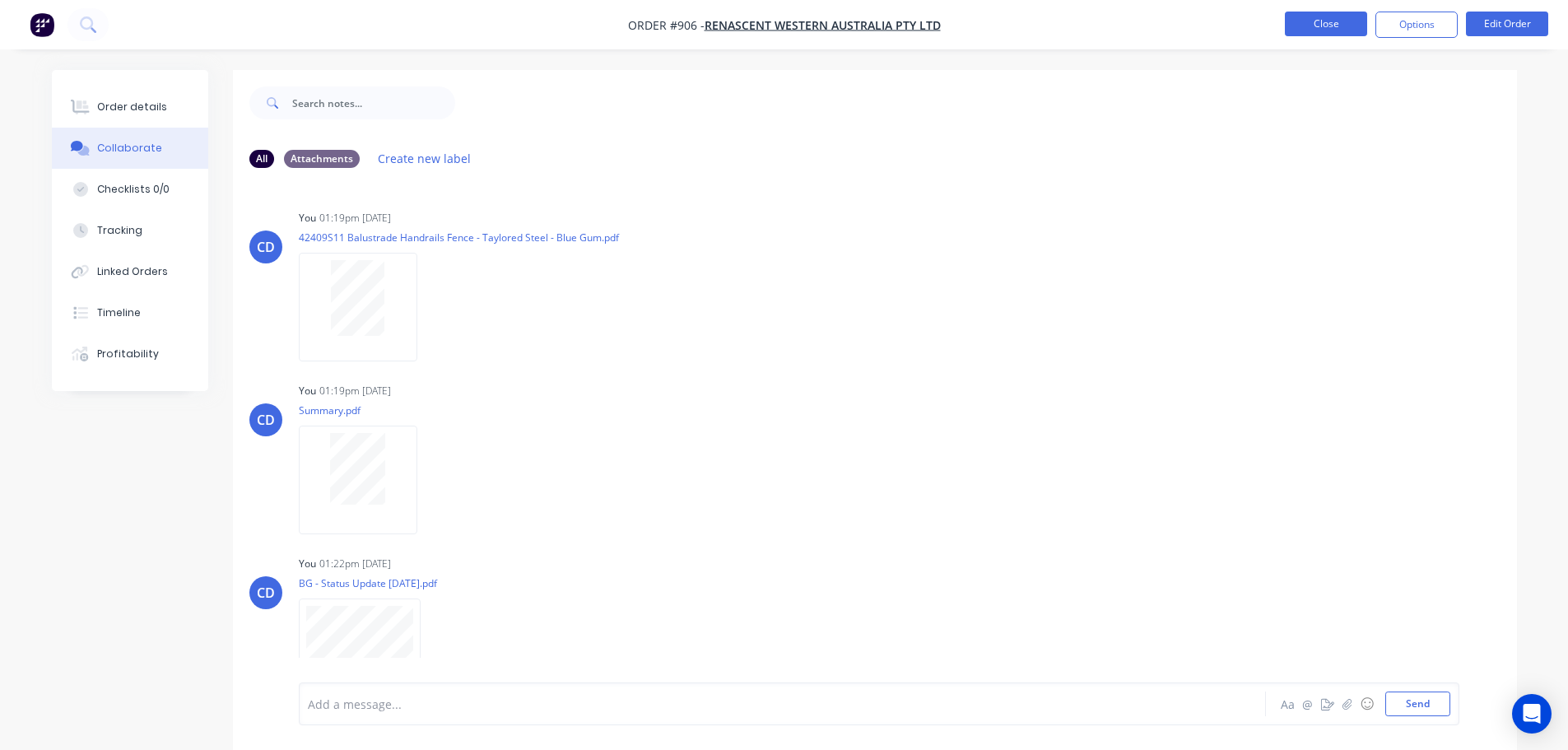
click at [1333, 31] on button "Close" at bounding box center [1326, 24] width 82 height 25
